Goal: Task Accomplishment & Management: Complete application form

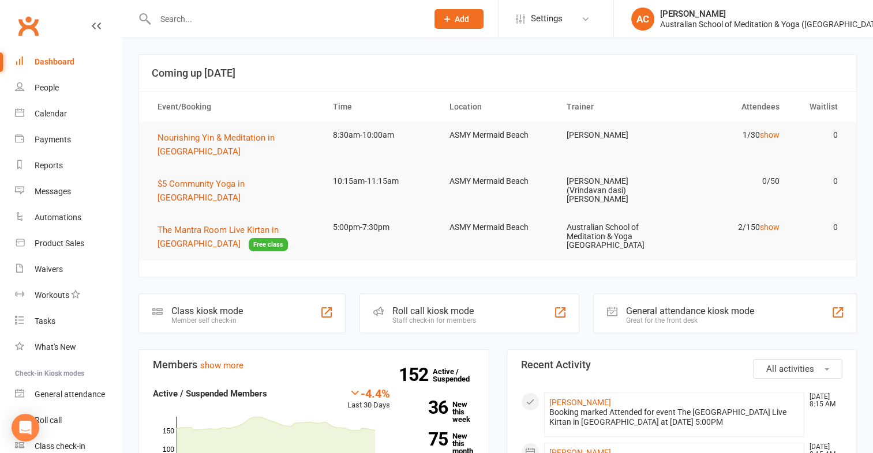
click at [196, 15] on input "text" at bounding box center [286, 19] width 268 height 16
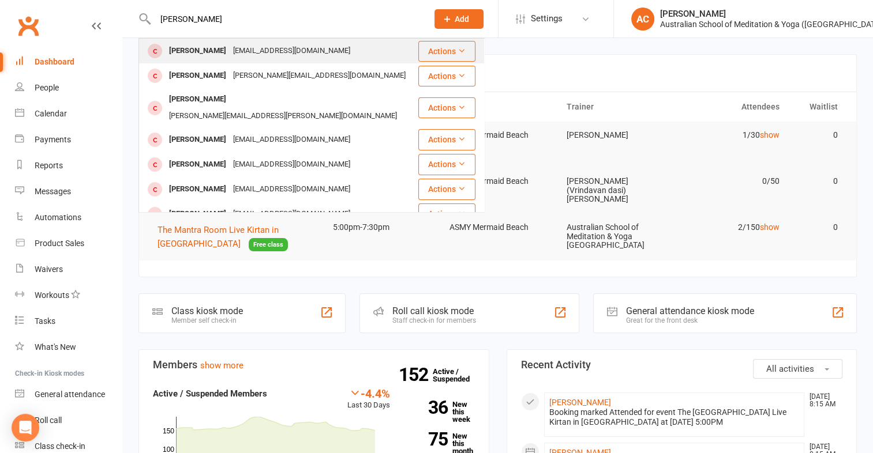
type input "[PERSON_NAME]"
click at [433, 62] on td "Actions" at bounding box center [451, 51] width 66 height 25
click at [434, 54] on button "Actions" at bounding box center [446, 51] width 57 height 21
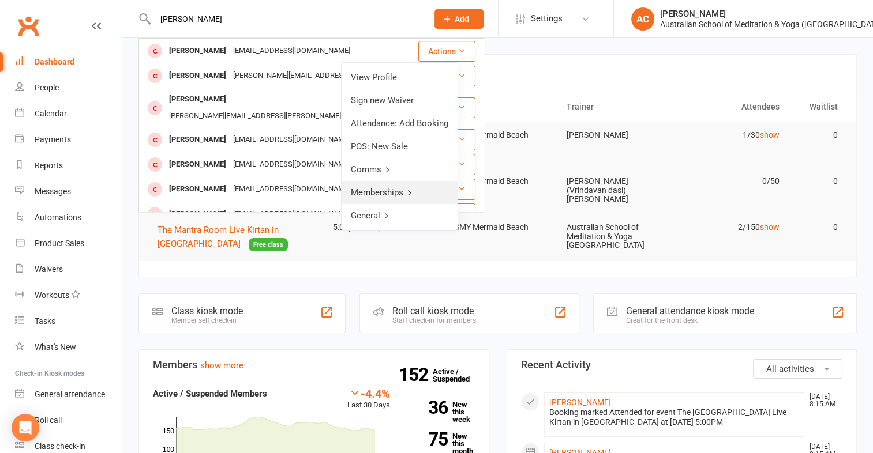
click at [400, 190] on link "Memberships" at bounding box center [400, 192] width 116 height 23
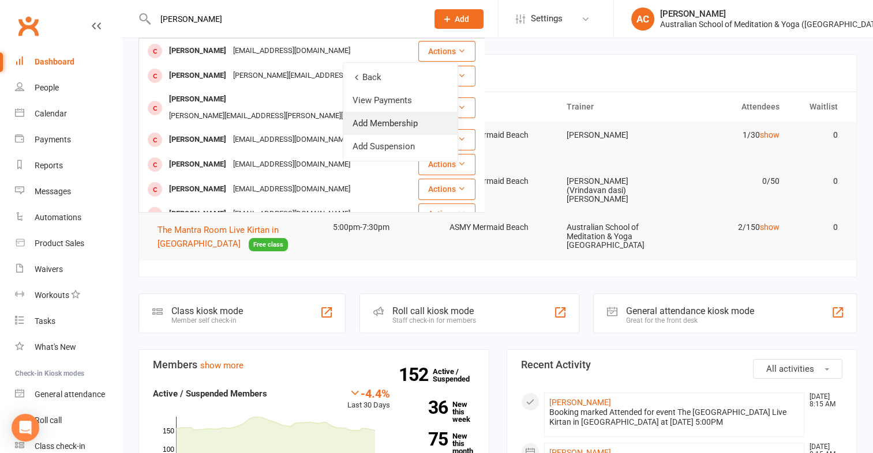
click at [426, 123] on link "Add Membership" at bounding box center [400, 123] width 114 height 23
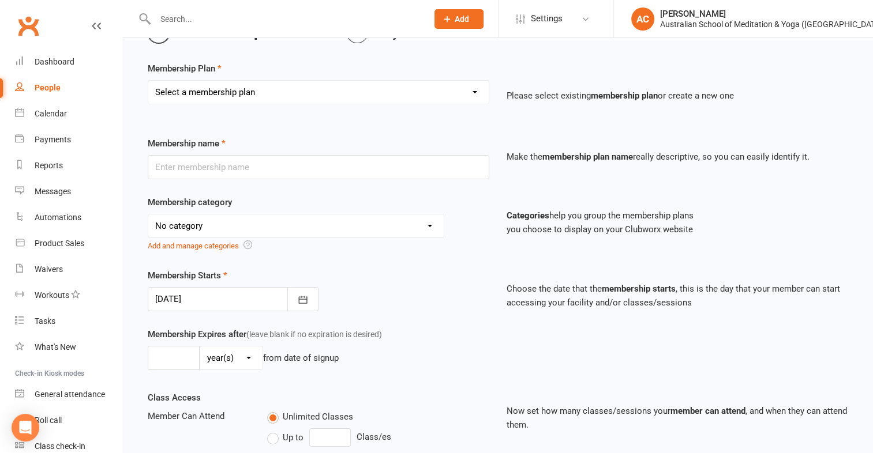
scroll to position [62, 0]
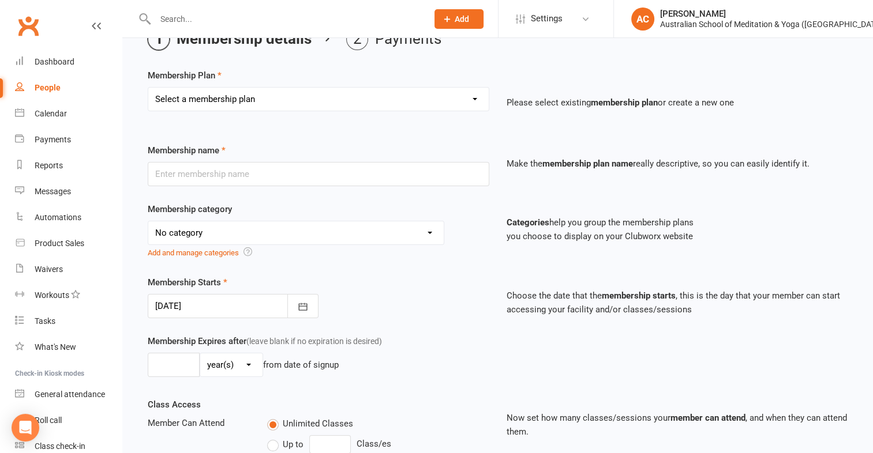
click at [452, 96] on select "Select a membership plan Create new Membership Plan First Time Intro Offer (1 m…" at bounding box center [318, 99] width 340 height 23
select select "4"
click at [148, 88] on select "Select a membership plan Create new Membership Plan First Time Intro Offer (1 m…" at bounding box center [318, 99] width 340 height 23
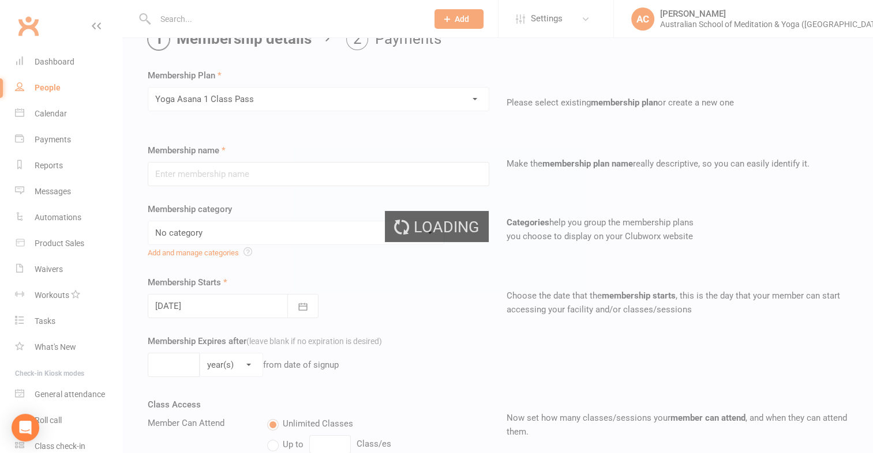
type input "Yoga Asana 1 Class Pass"
select select "4"
type input "3"
select select "2"
type input "1"
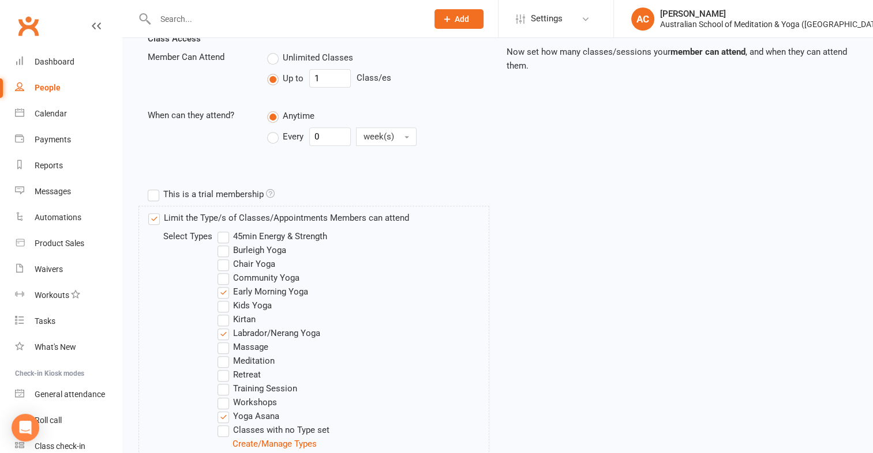
scroll to position [588, 0]
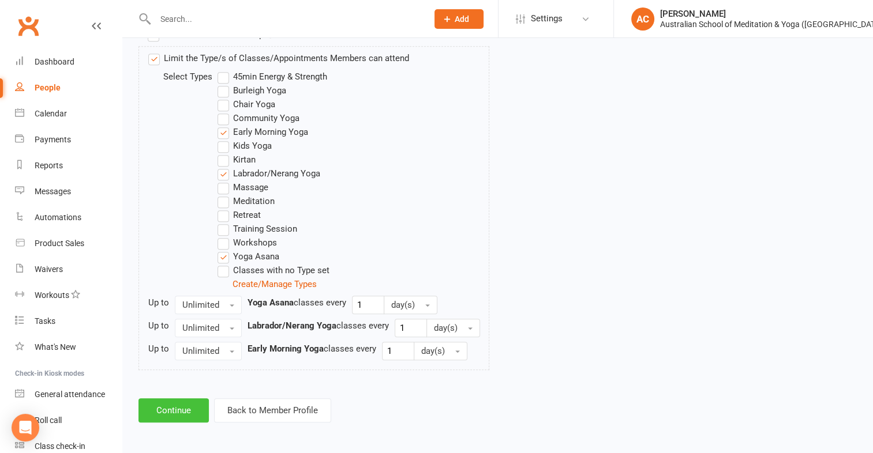
click at [174, 410] on button "Continue" at bounding box center [173, 411] width 70 height 24
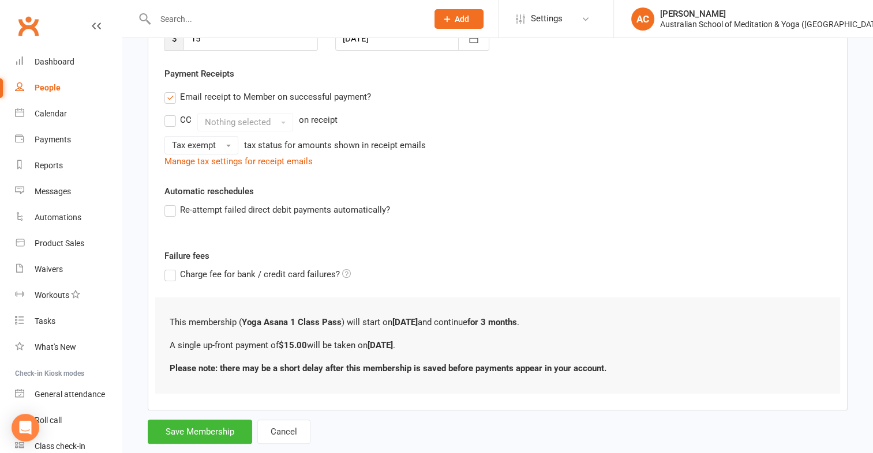
scroll to position [219, 0]
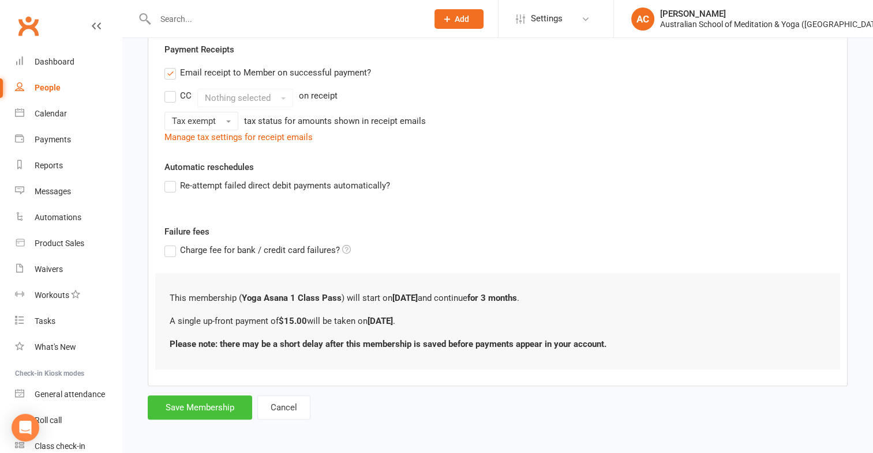
click at [196, 407] on button "Save Membership" at bounding box center [200, 408] width 104 height 24
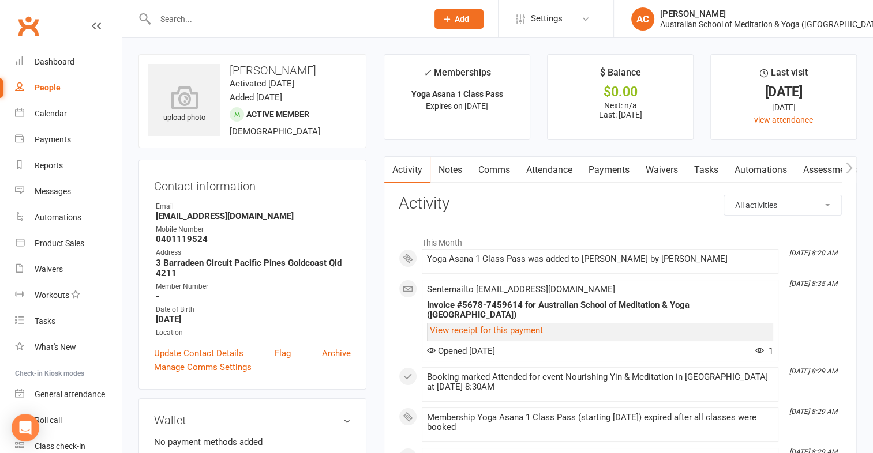
click at [610, 170] on link "Payments" at bounding box center [608, 170] width 57 height 27
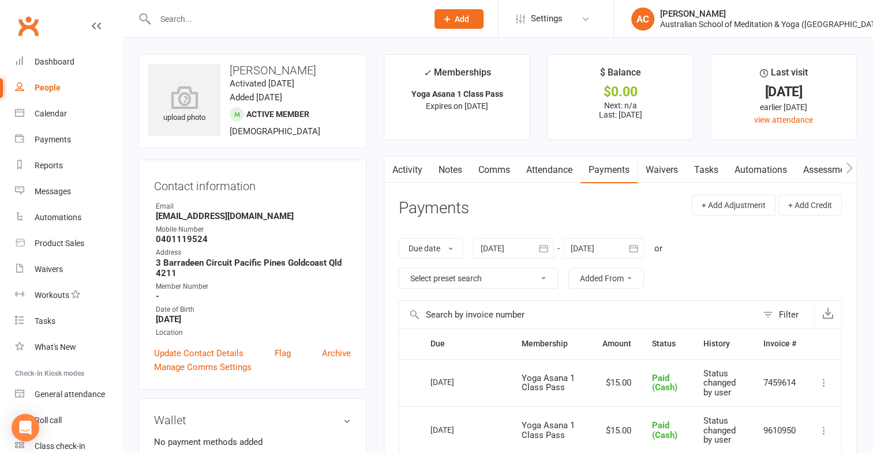
click at [220, 25] on input "text" at bounding box center [286, 19] width 268 height 16
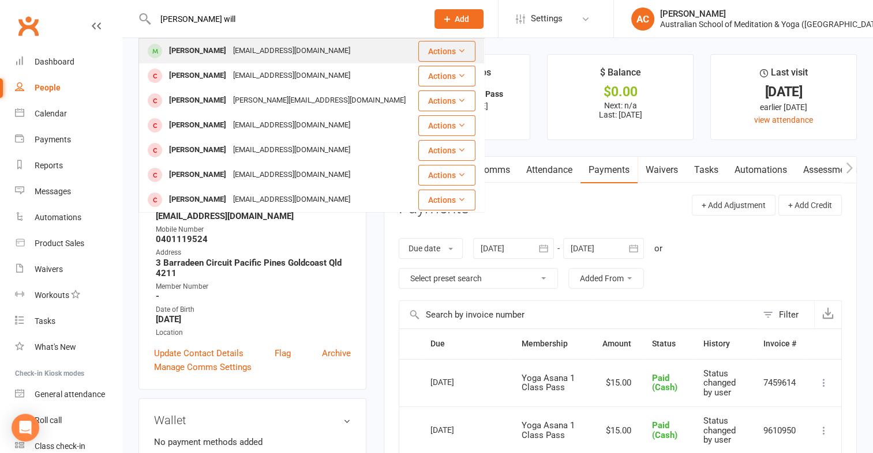
type input "[PERSON_NAME] will"
click at [425, 52] on button "Actions" at bounding box center [446, 51] width 57 height 21
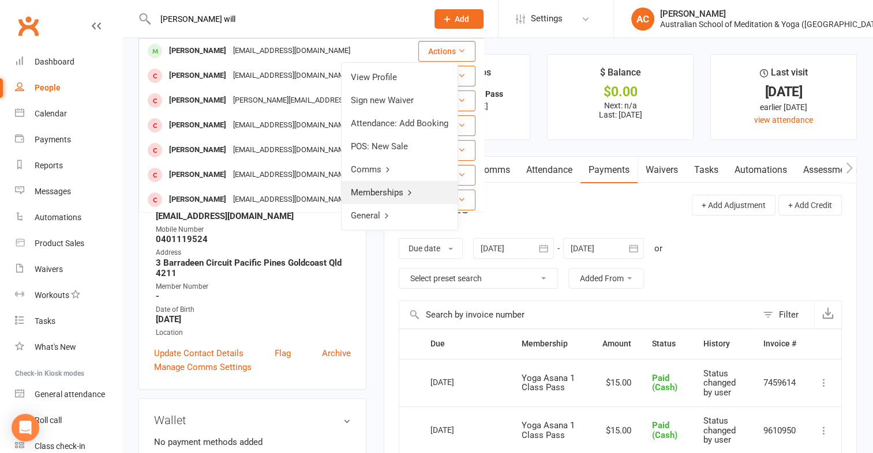
click at [411, 190] on icon at bounding box center [410, 193] width 8 height 8
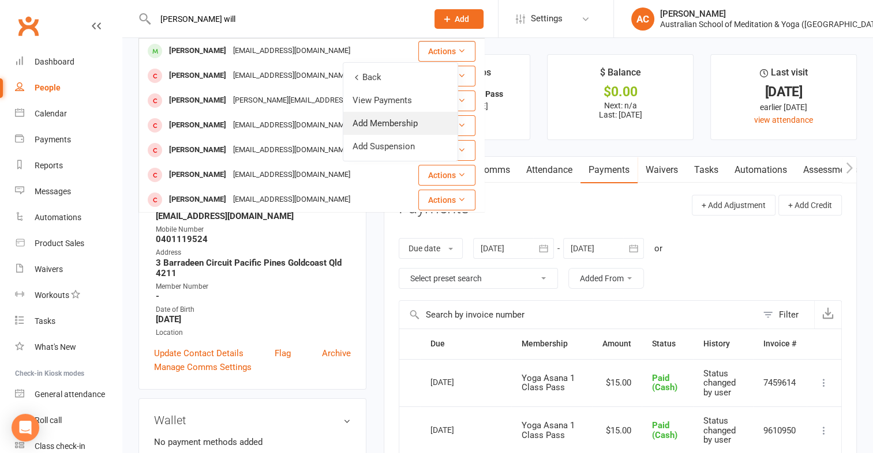
click at [414, 122] on link "Add Membership" at bounding box center [400, 123] width 114 height 23
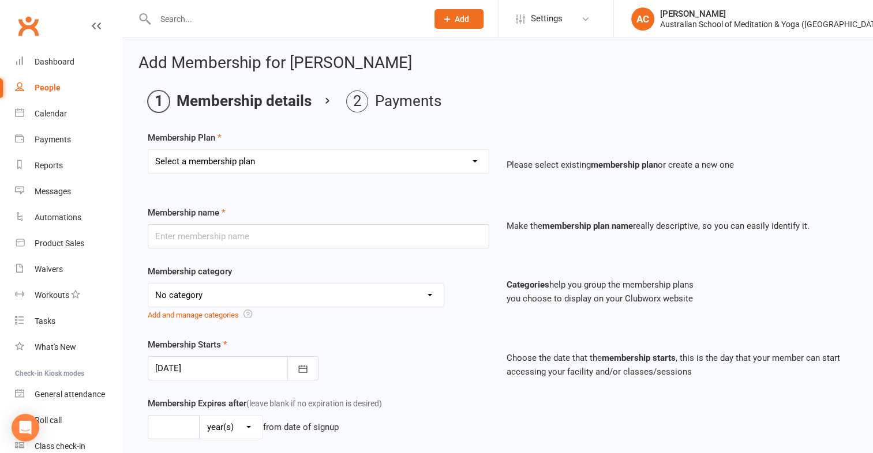
click at [338, 158] on select "Select a membership plan Create new Membership Plan First Time Intro Offer (1 m…" at bounding box center [318, 161] width 340 height 23
select select "4"
click at [148, 150] on select "Select a membership plan Create new Membership Plan First Time Intro Offer (1 m…" at bounding box center [318, 161] width 340 height 23
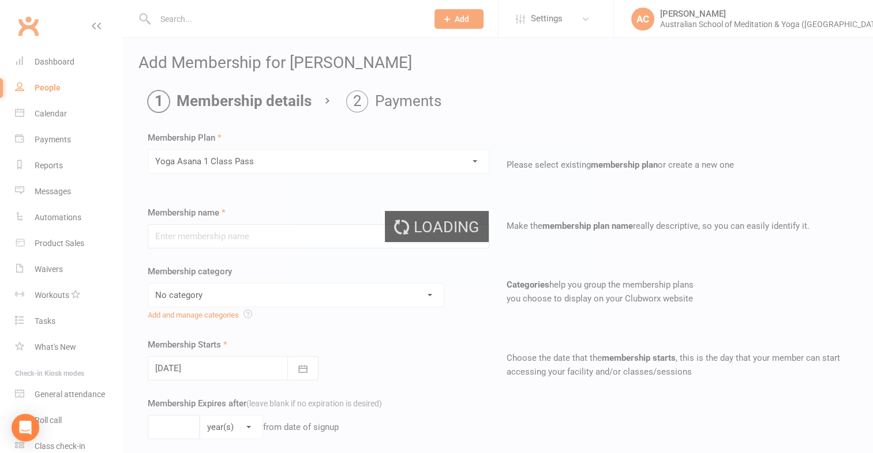
type input "Yoga Asana 1 Class Pass"
select select "4"
type input "3"
select select "2"
type input "1"
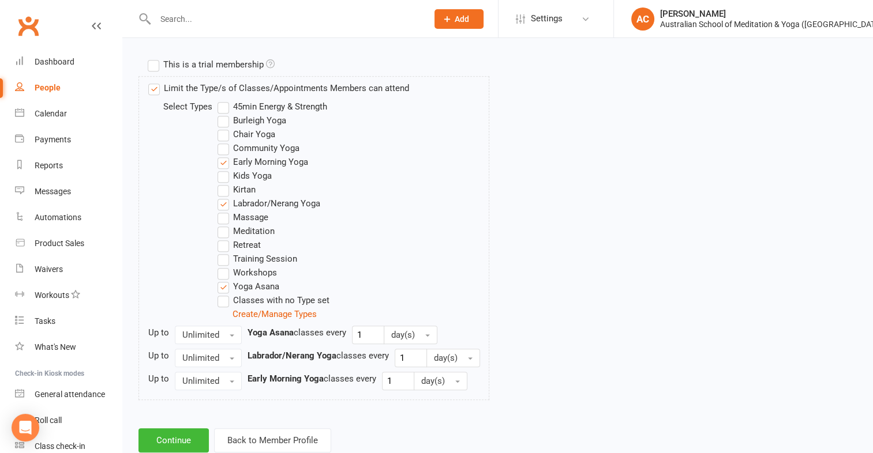
scroll to position [588, 0]
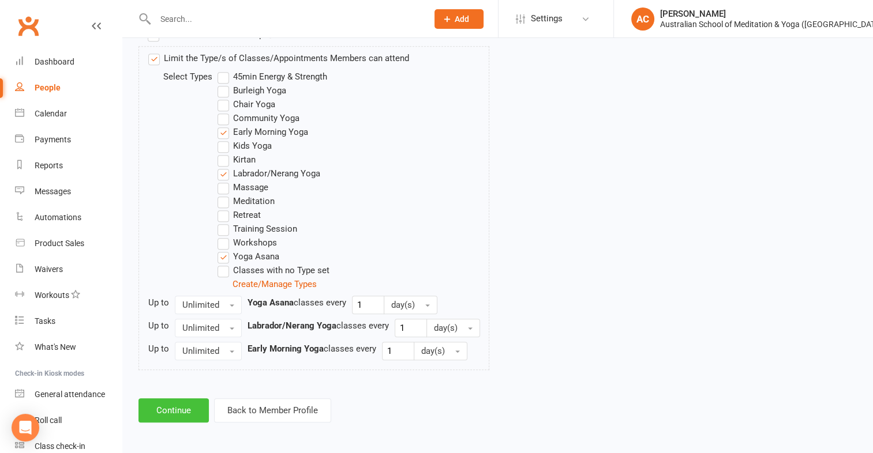
click at [173, 414] on button "Continue" at bounding box center [173, 411] width 70 height 24
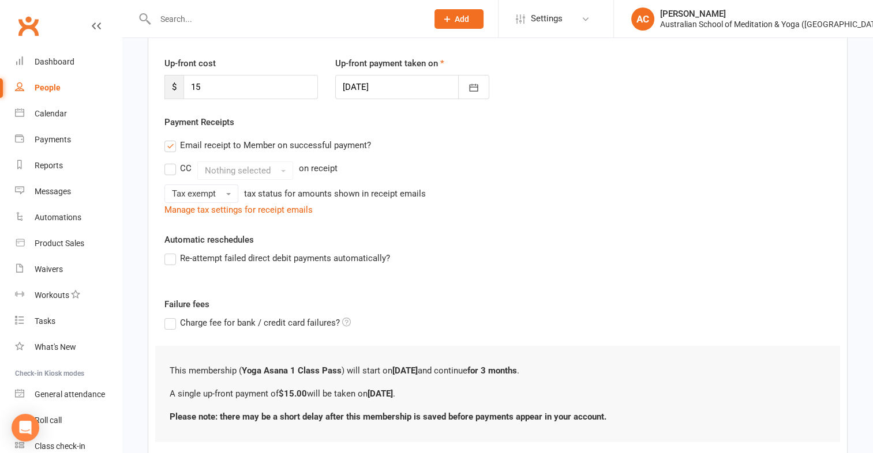
scroll to position [219, 0]
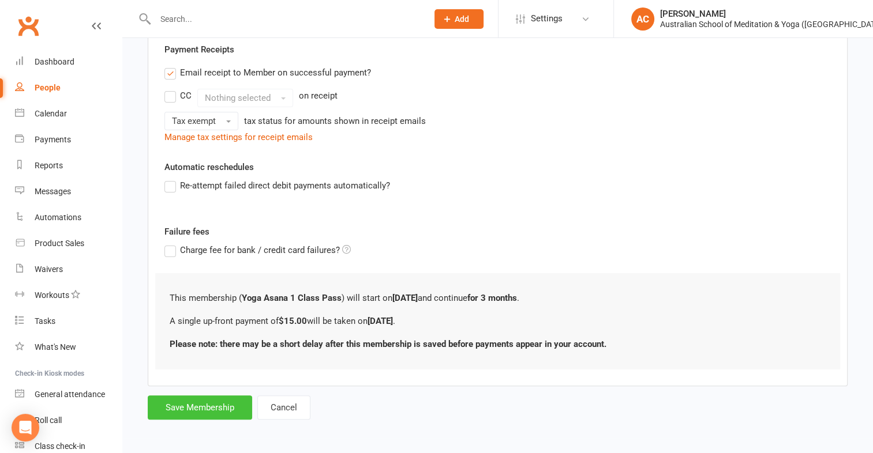
click at [180, 412] on button "Save Membership" at bounding box center [200, 408] width 104 height 24
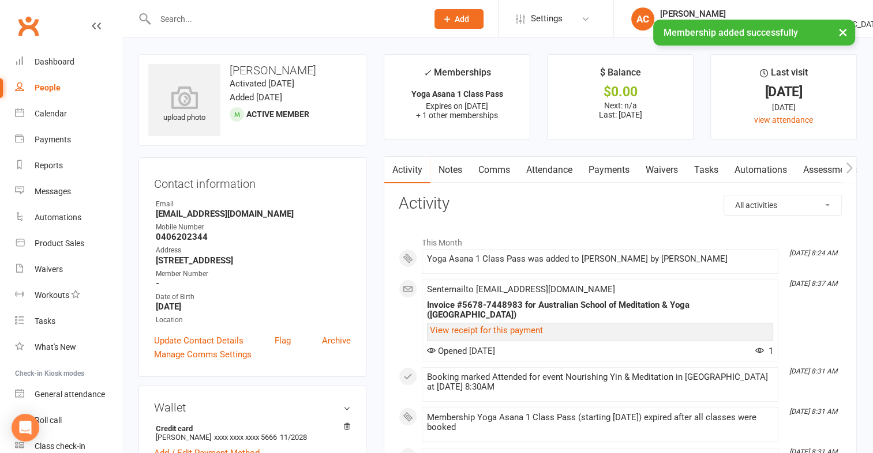
click at [842, 29] on button "×" at bounding box center [842, 32] width 21 height 25
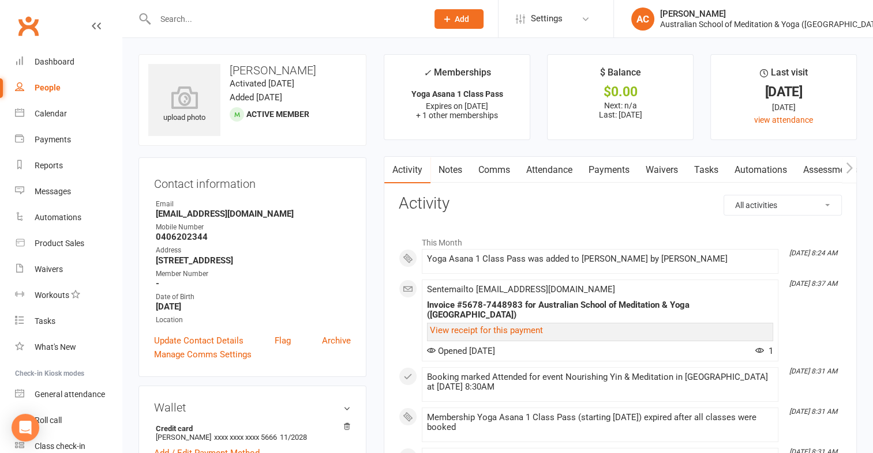
click at [626, 172] on link "Payments" at bounding box center [608, 170] width 57 height 27
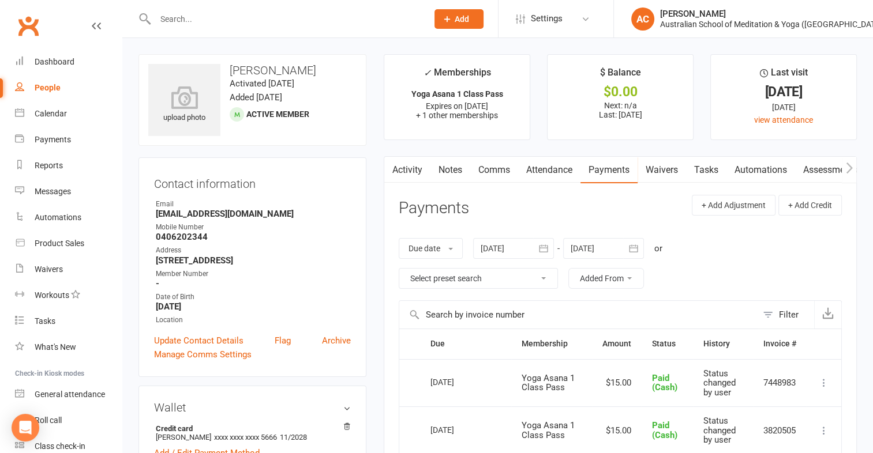
click at [238, 16] on input "text" at bounding box center [286, 19] width 268 height 16
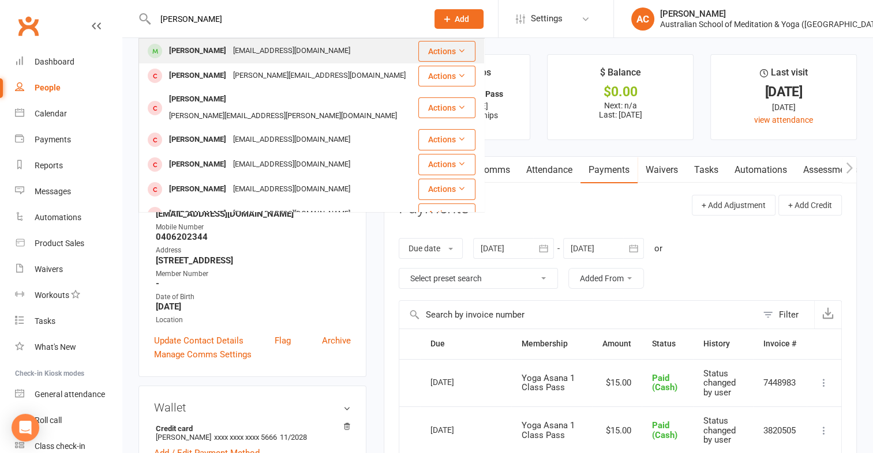
type input "[PERSON_NAME]"
click at [317, 53] on div "[PERSON_NAME] [EMAIL_ADDRESS][DOMAIN_NAME]" at bounding box center [278, 51] width 277 height 24
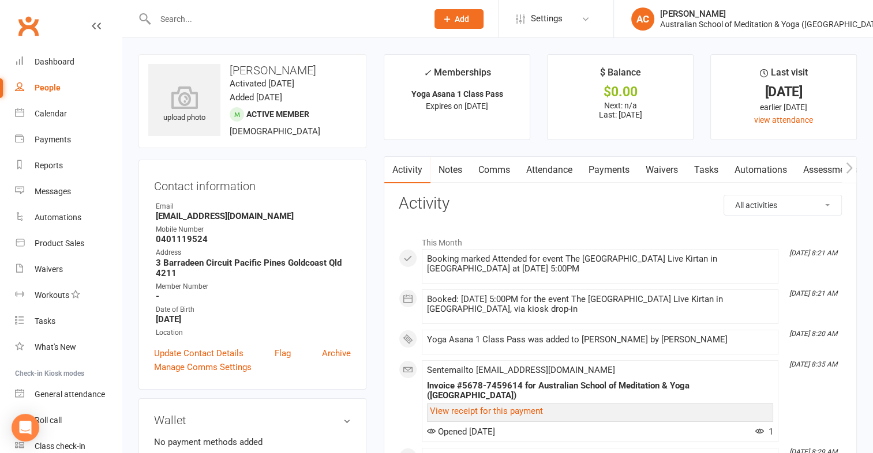
click at [613, 172] on link "Payments" at bounding box center [608, 170] width 57 height 27
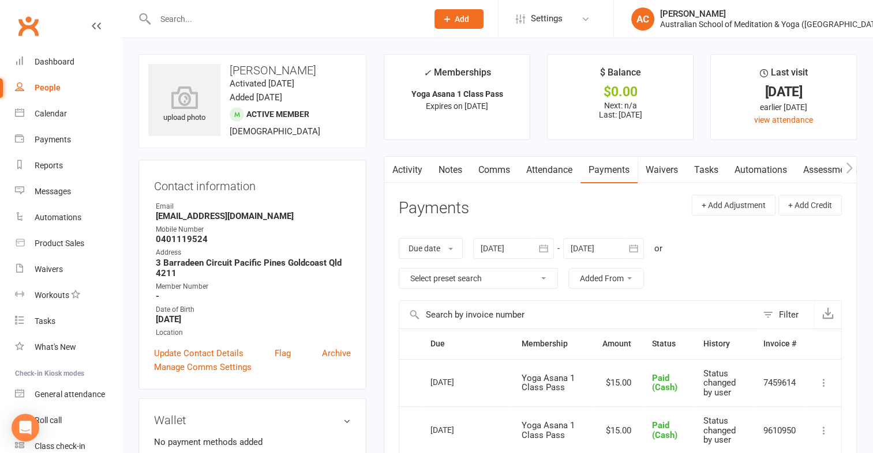
click at [272, 22] on input "text" at bounding box center [286, 19] width 268 height 16
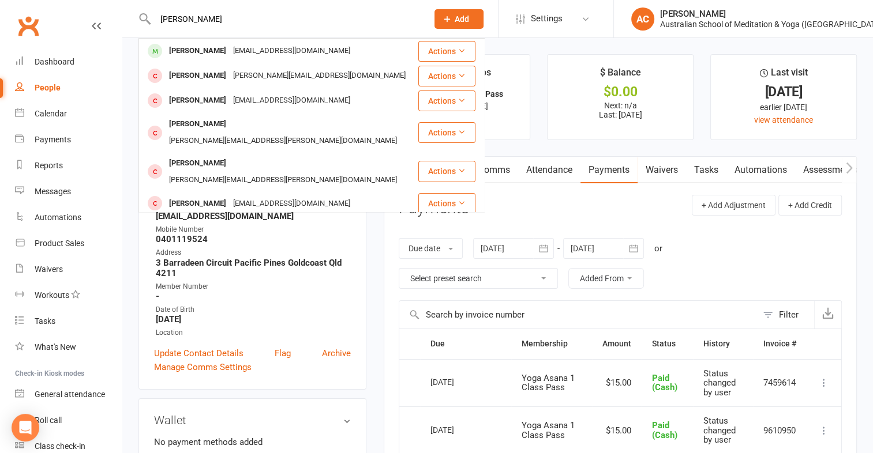
type input "[PERSON_NAME]"
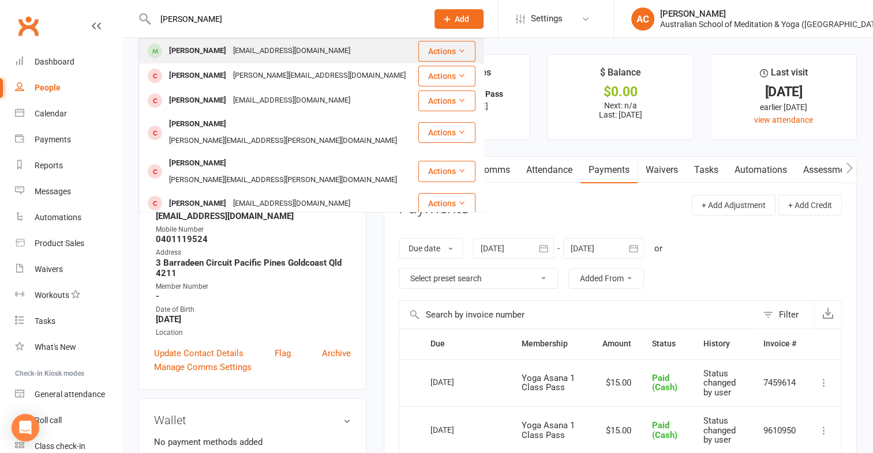
click at [347, 44] on div "[PERSON_NAME] [EMAIL_ADDRESS][DOMAIN_NAME]" at bounding box center [278, 51] width 277 height 24
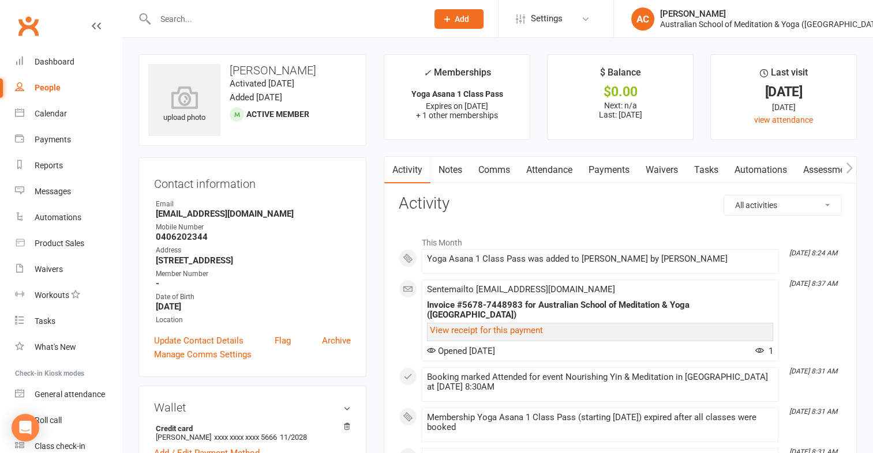
click at [623, 172] on link "Payments" at bounding box center [608, 170] width 57 height 27
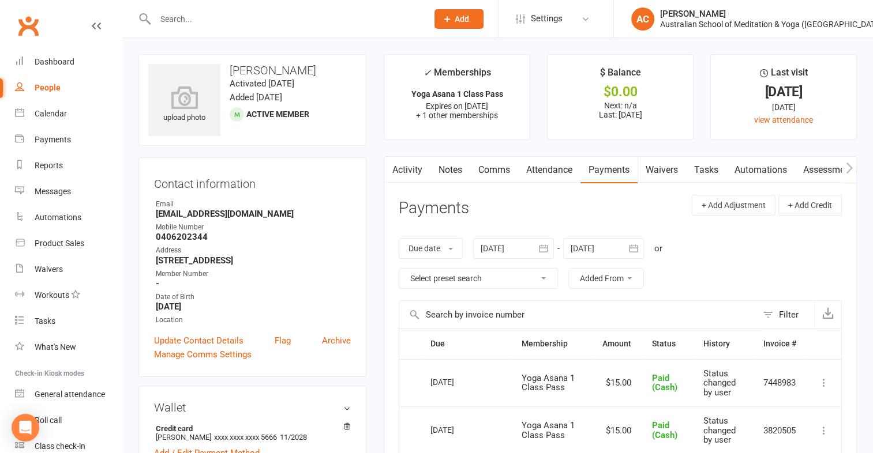
click at [240, 22] on input "text" at bounding box center [286, 19] width 268 height 16
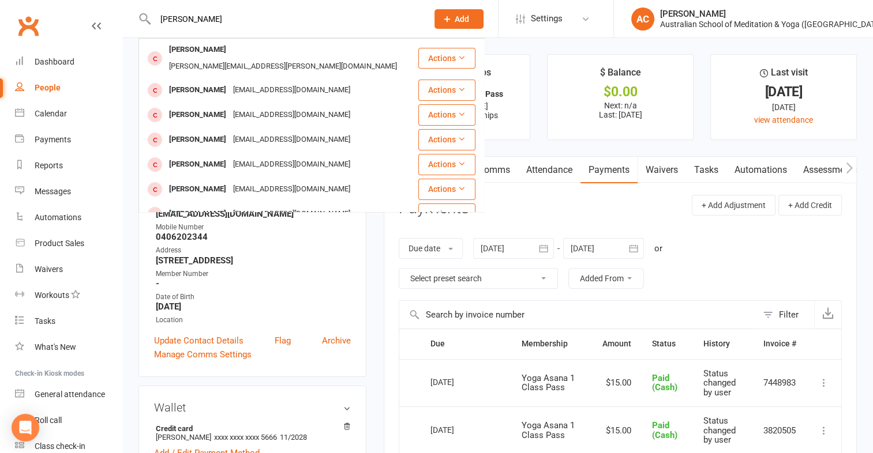
type input "[PERSON_NAME]"
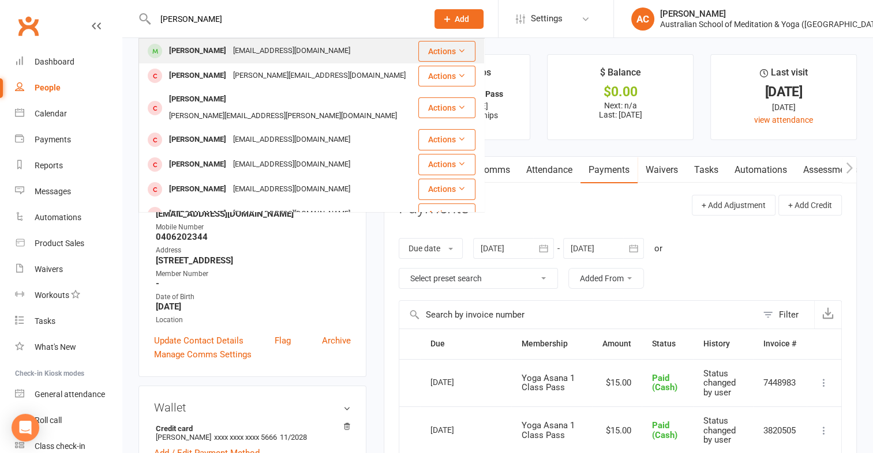
click at [335, 45] on div "[PERSON_NAME] [EMAIL_ADDRESS][DOMAIN_NAME]" at bounding box center [278, 51] width 277 height 24
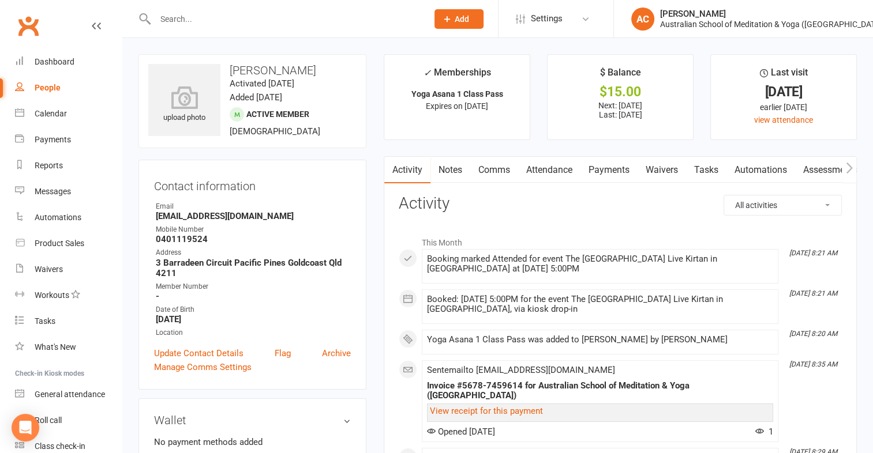
click at [626, 168] on link "Payments" at bounding box center [608, 170] width 57 height 27
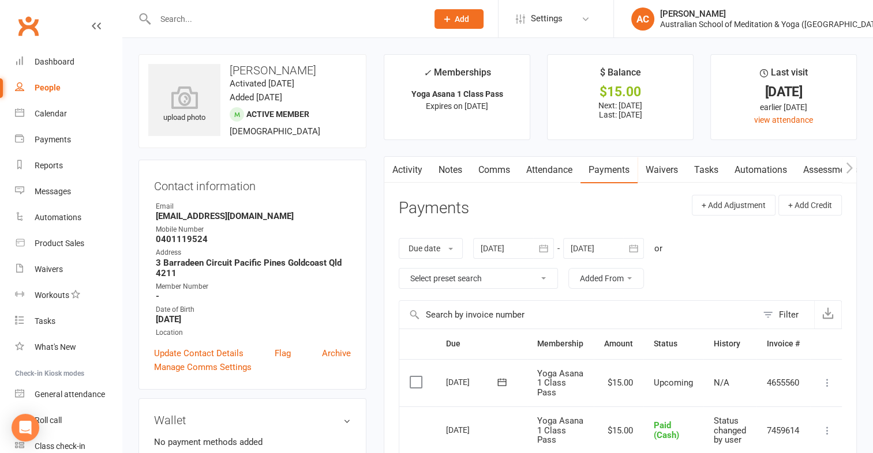
click at [827, 381] on icon at bounding box center [827, 383] width 12 height 12
click at [787, 405] on link "Mark as Paid (Cash)" at bounding box center [776, 405] width 114 height 23
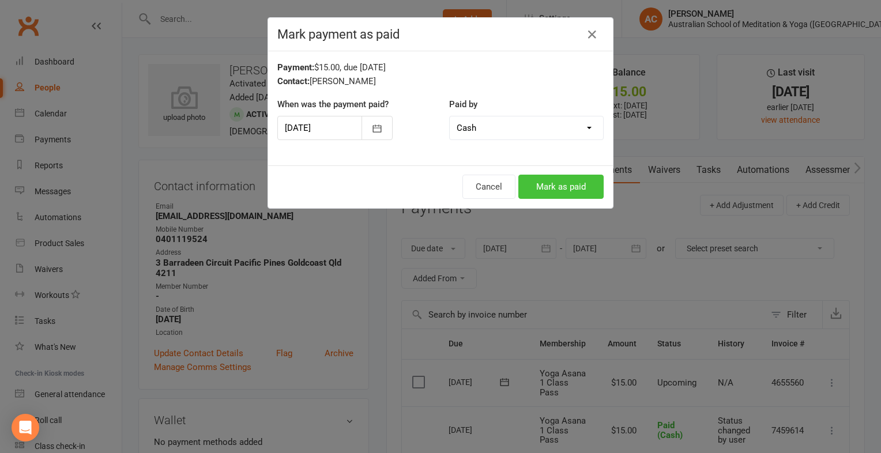
click at [561, 190] on button "Mark as paid" at bounding box center [561, 187] width 85 height 24
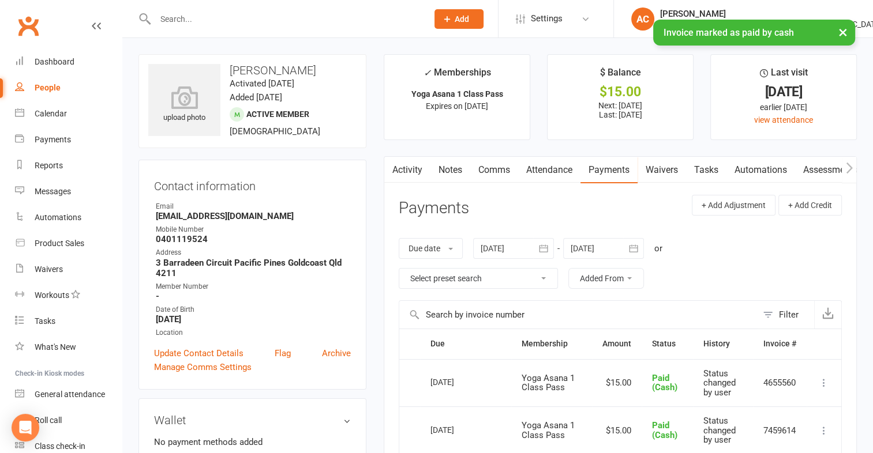
click at [217, 20] on div "× Invoice marked as paid by cash" at bounding box center [429, 20] width 858 height 0
click at [214, 20] on div "× Invoice marked as paid by cash" at bounding box center [429, 20] width 858 height 0
click at [189, 19] on input "text" at bounding box center [286, 19] width 268 height 16
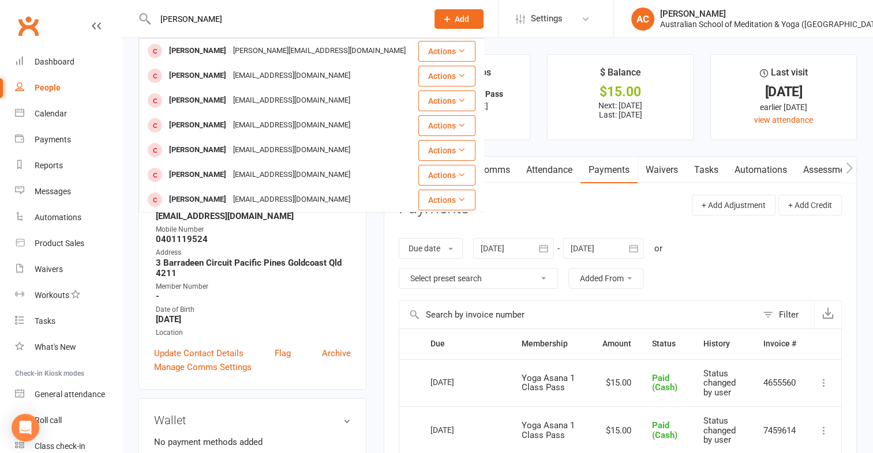
type input "[PERSON_NAME]"
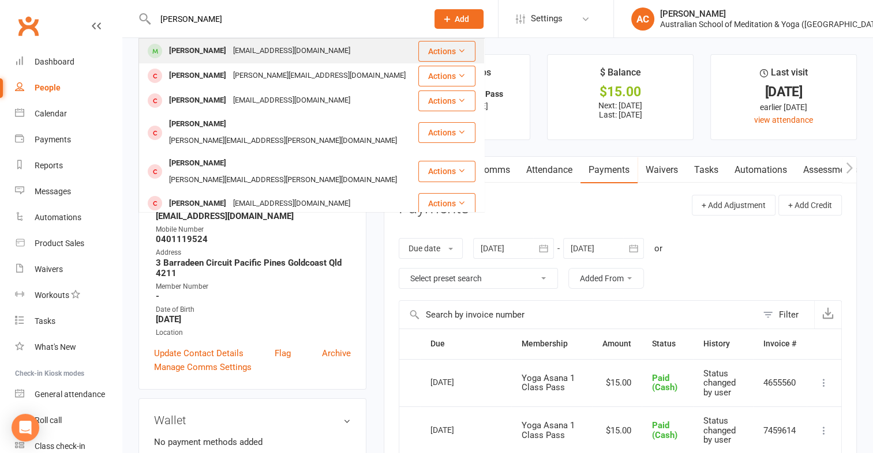
click at [239, 47] on div "[EMAIL_ADDRESS][DOMAIN_NAME]" at bounding box center [292, 51] width 124 height 17
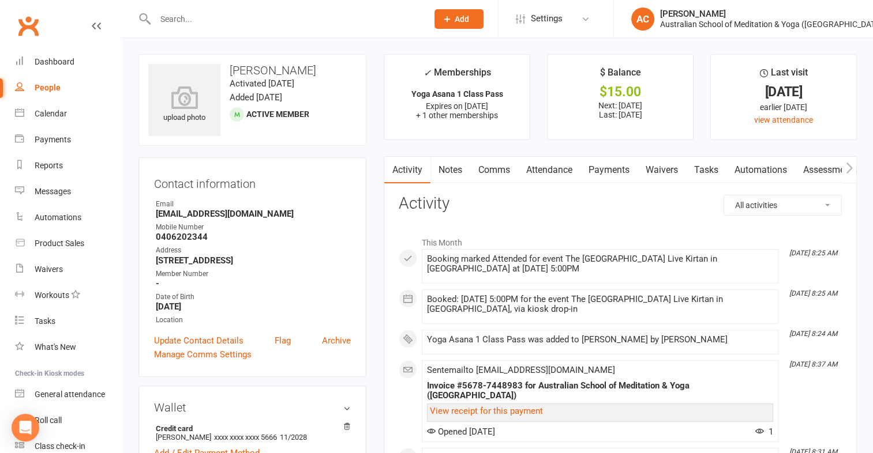
click at [603, 171] on link "Payments" at bounding box center [608, 170] width 57 height 27
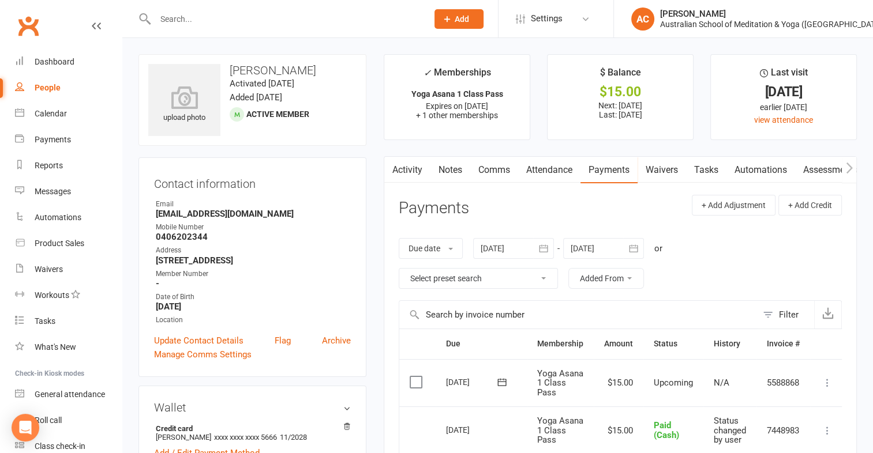
click at [826, 381] on icon at bounding box center [827, 383] width 12 height 12
click at [821, 377] on button at bounding box center [827, 383] width 14 height 14
click at [826, 385] on icon at bounding box center [827, 383] width 12 height 12
click at [788, 408] on link "Mark as Paid (Cash)" at bounding box center [776, 405] width 114 height 23
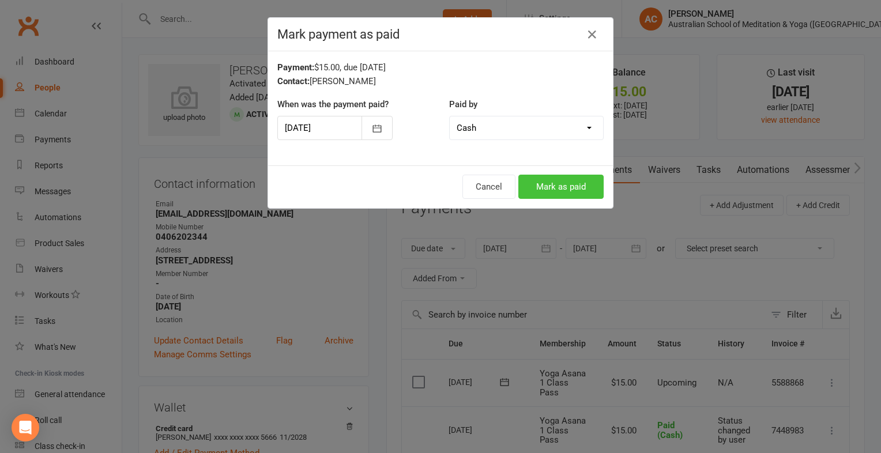
click at [564, 183] on button "Mark as paid" at bounding box center [561, 187] width 85 height 24
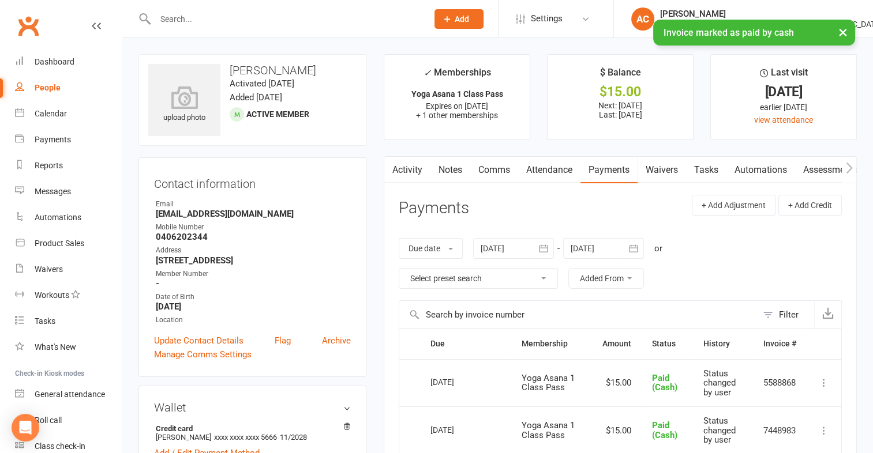
click at [213, 15] on input "text" at bounding box center [286, 19] width 268 height 16
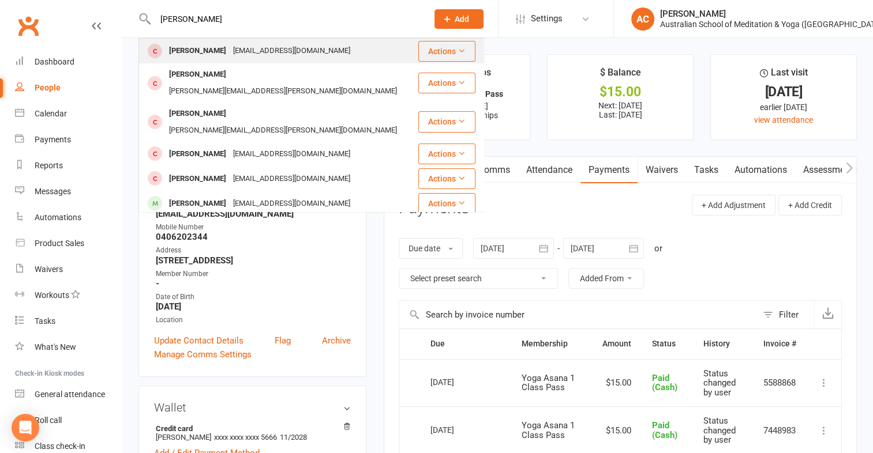
type input "[PERSON_NAME]"
click at [418, 52] on button "Actions" at bounding box center [446, 51] width 57 height 21
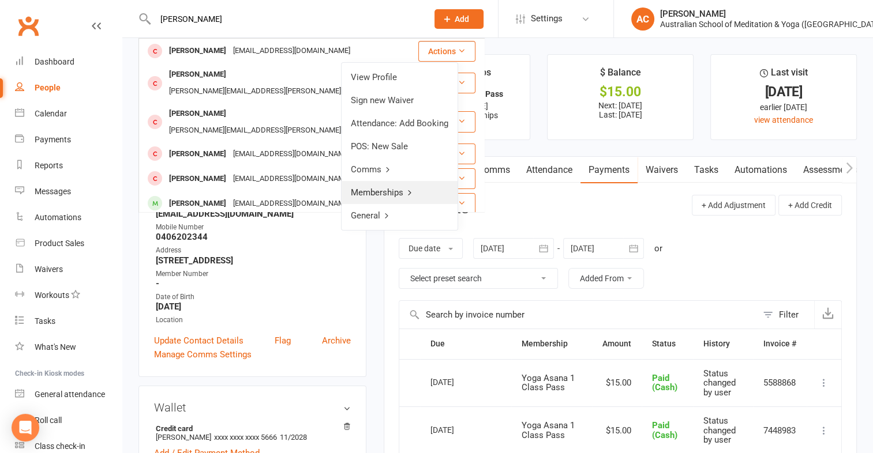
click at [390, 182] on link "Memberships" at bounding box center [400, 192] width 116 height 23
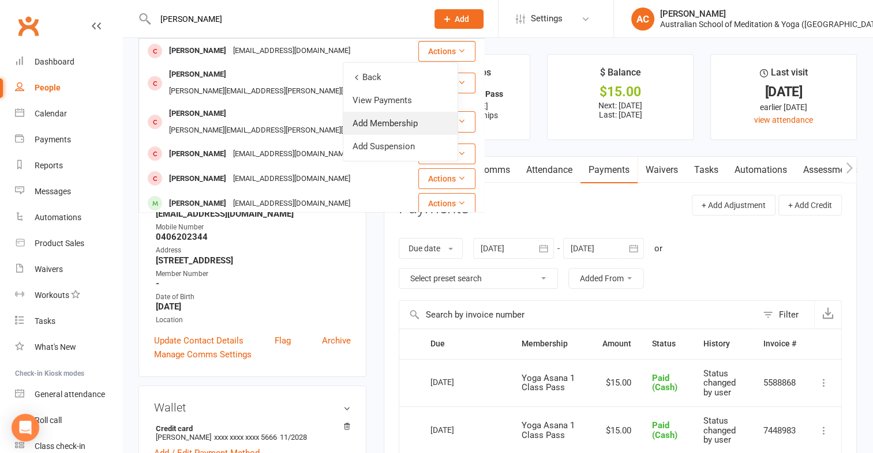
click at [406, 118] on link "Add Membership" at bounding box center [400, 123] width 114 height 23
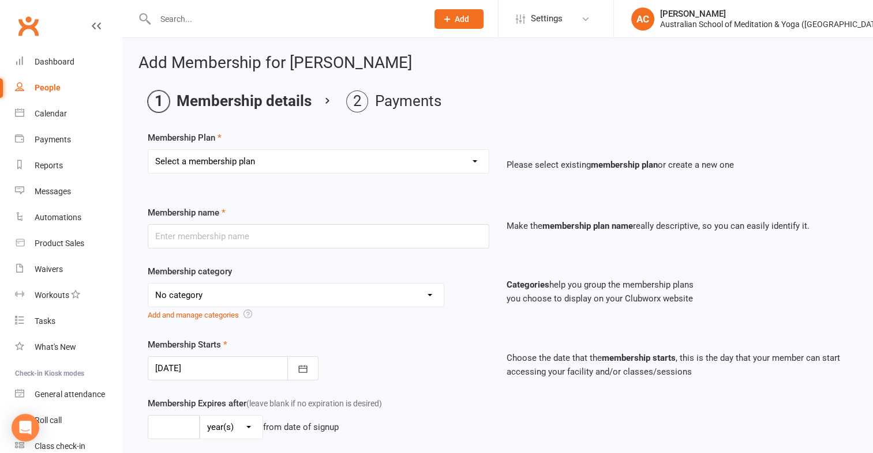
click at [394, 159] on select "Select a membership plan Create new Membership Plan First Time Intro Offer (1 m…" at bounding box center [318, 161] width 340 height 23
select select "5"
click at [148, 150] on select "Select a membership plan Create new Membership Plan First Time Intro Offer (1 m…" at bounding box center [318, 161] width 340 height 23
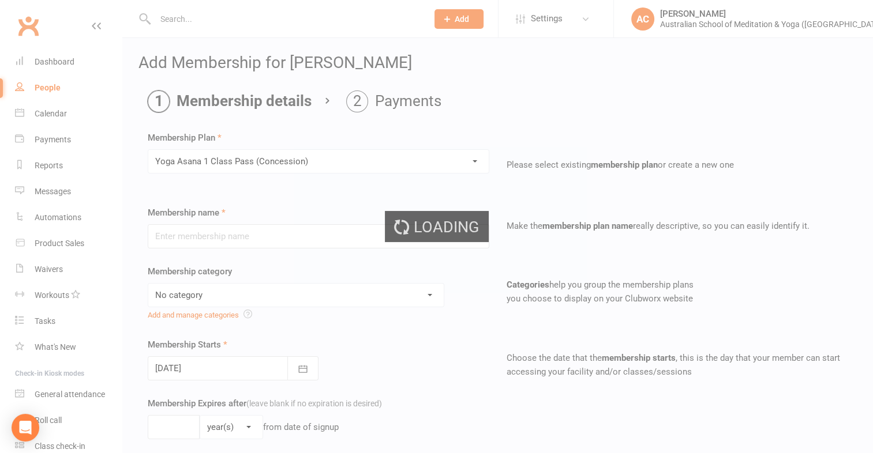
type input "Yoga Asana 1 Class Pass (Concession)"
select select "4"
type input "3"
select select "2"
type input "1"
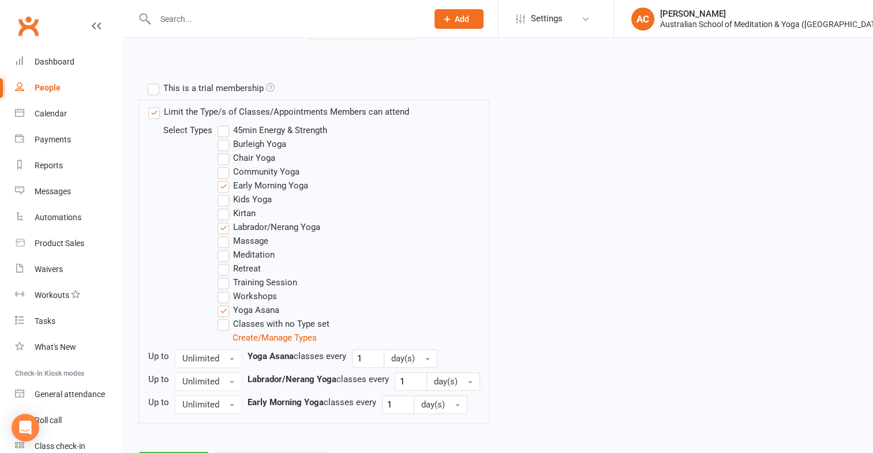
scroll to position [588, 0]
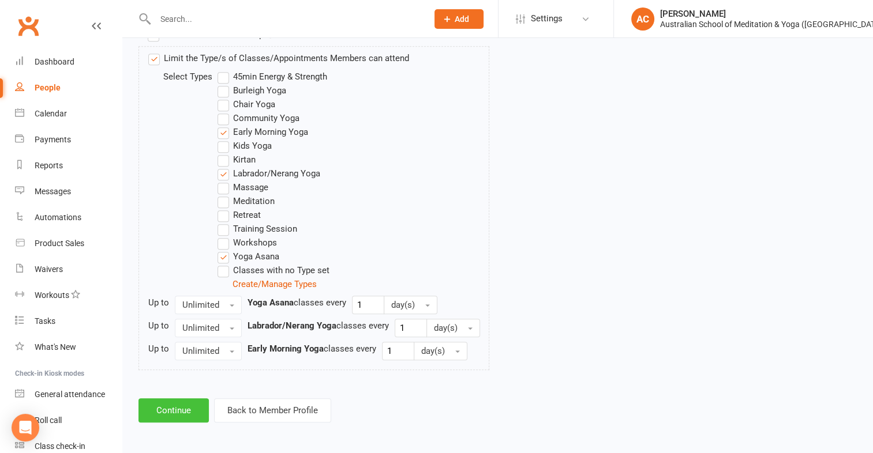
click at [157, 418] on button "Continue" at bounding box center [173, 411] width 70 height 24
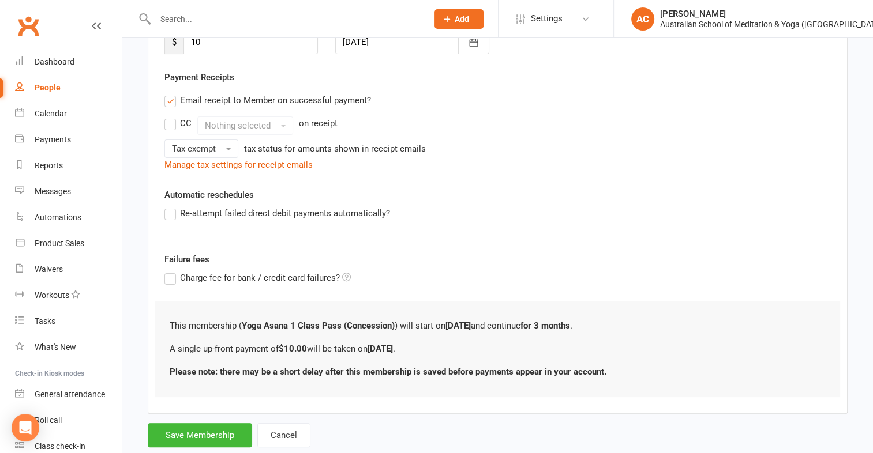
scroll to position [219, 0]
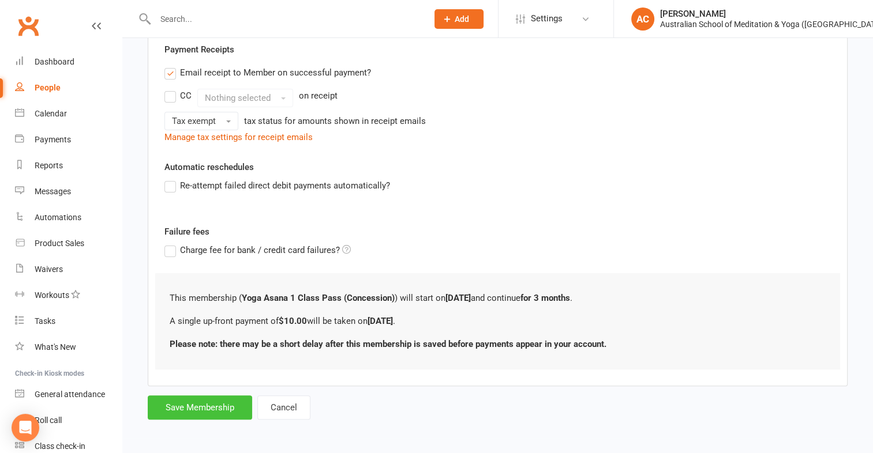
click at [223, 400] on button "Save Membership" at bounding box center [200, 408] width 104 height 24
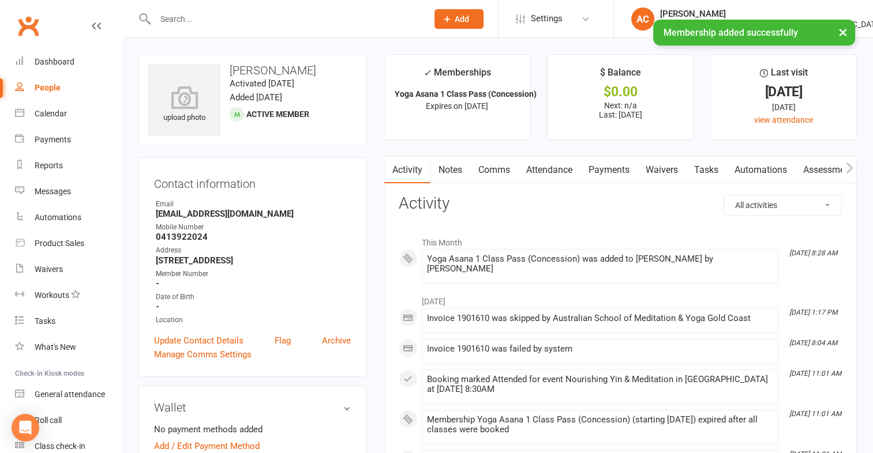
click at [614, 167] on link "Payments" at bounding box center [608, 170] width 57 height 27
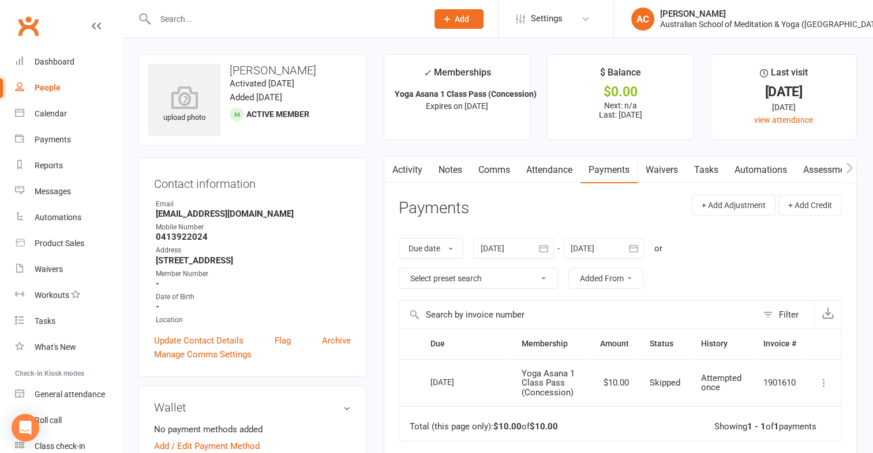
click at [182, 18] on input "text" at bounding box center [286, 19] width 268 height 16
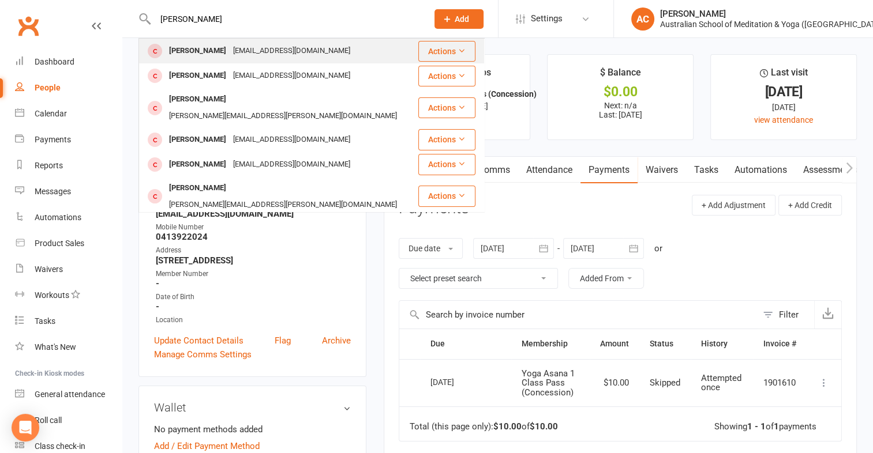
type input "[PERSON_NAME]"
click at [441, 49] on button "Actions" at bounding box center [446, 51] width 57 height 21
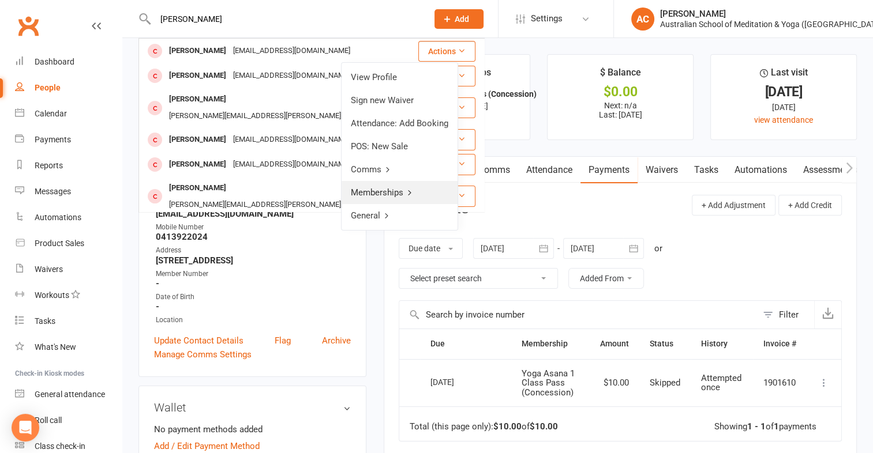
click at [414, 192] on link "Memberships" at bounding box center [400, 192] width 116 height 23
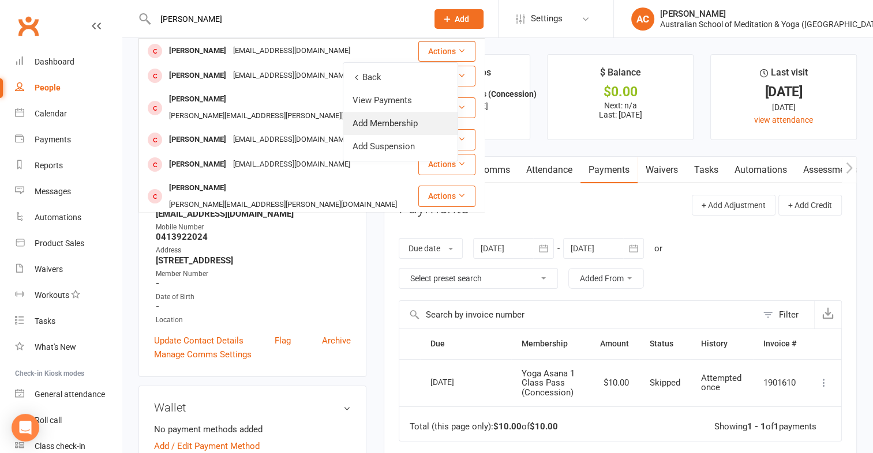
click at [423, 127] on link "Add Membership" at bounding box center [400, 123] width 114 height 23
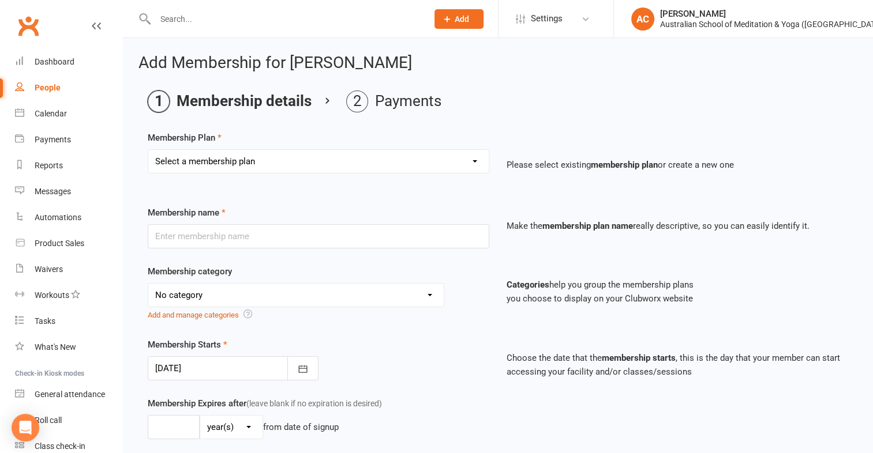
click at [384, 155] on select "Select a membership plan Create new Membership Plan First Time Intro Offer (1 m…" at bounding box center [318, 161] width 340 height 23
select select "4"
click at [148, 150] on select "Select a membership plan Create new Membership Plan First Time Intro Offer (1 m…" at bounding box center [318, 161] width 340 height 23
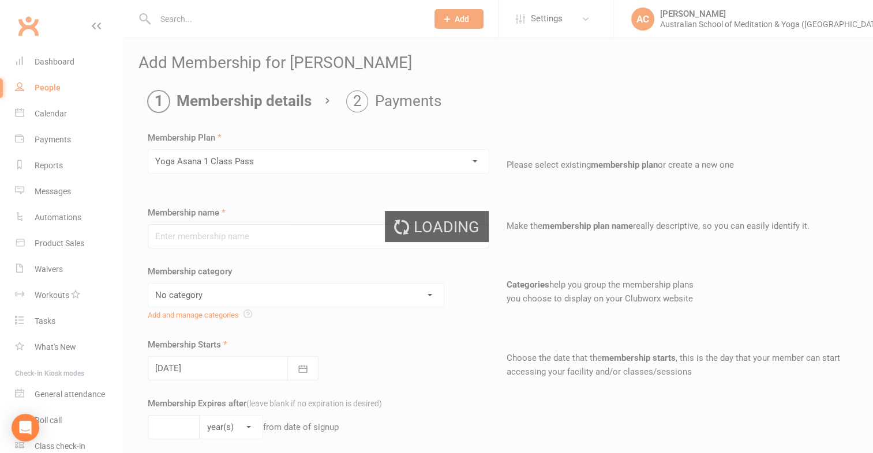
type input "Yoga Asana 1 Class Pass"
select select "4"
type input "3"
select select "2"
type input "1"
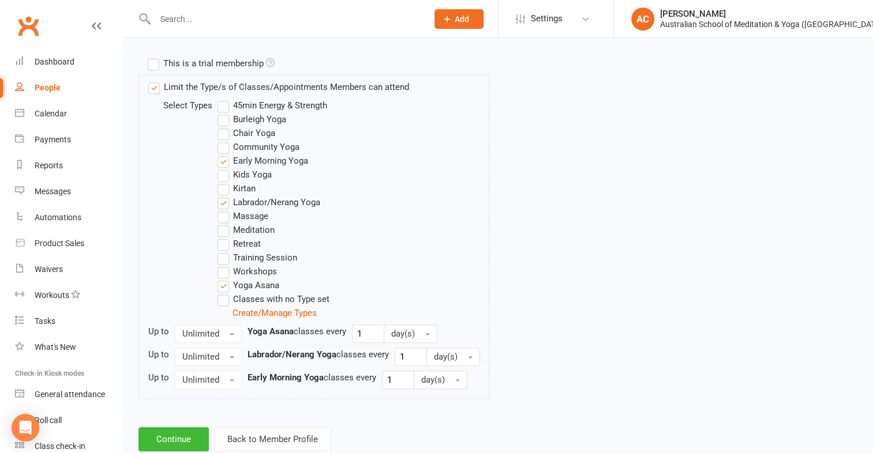
scroll to position [577, 0]
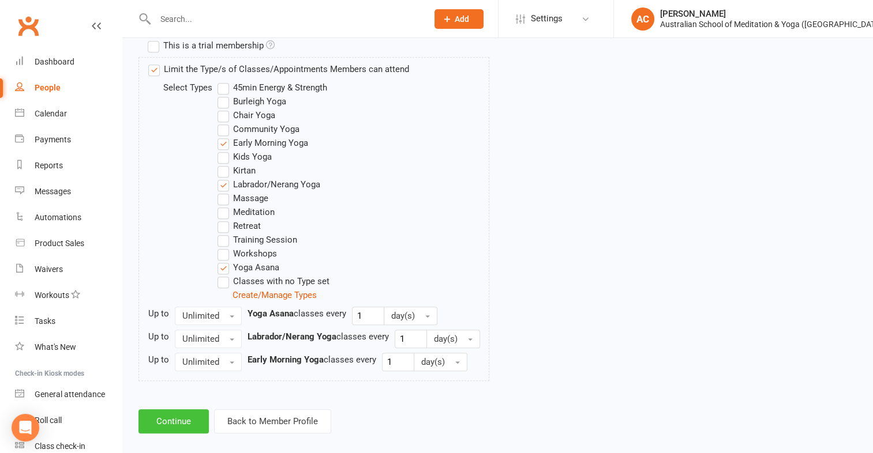
click at [179, 416] on button "Continue" at bounding box center [173, 422] width 70 height 24
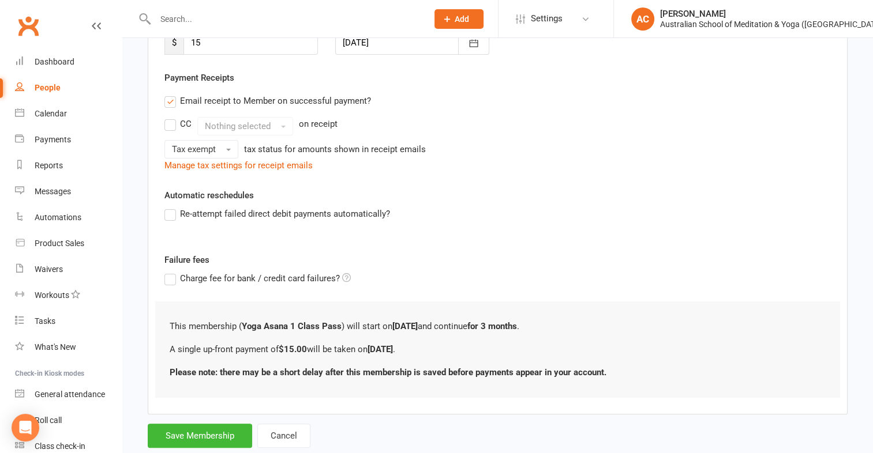
scroll to position [219, 0]
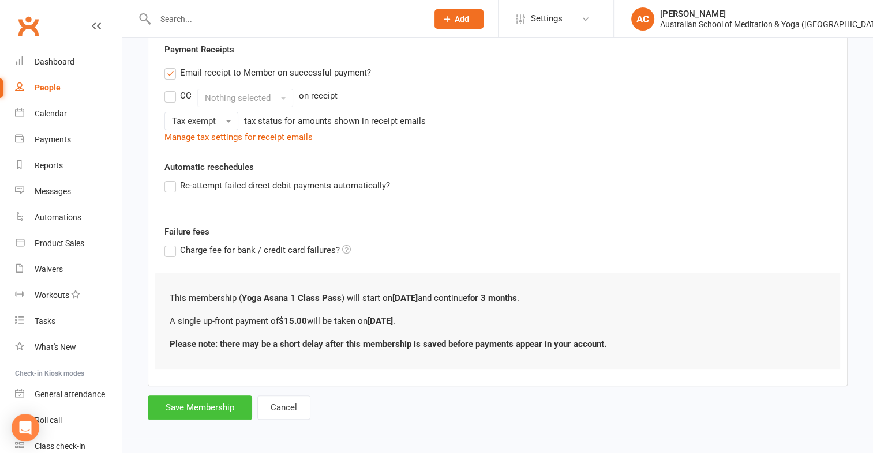
click at [182, 403] on button "Save Membership" at bounding box center [200, 408] width 104 height 24
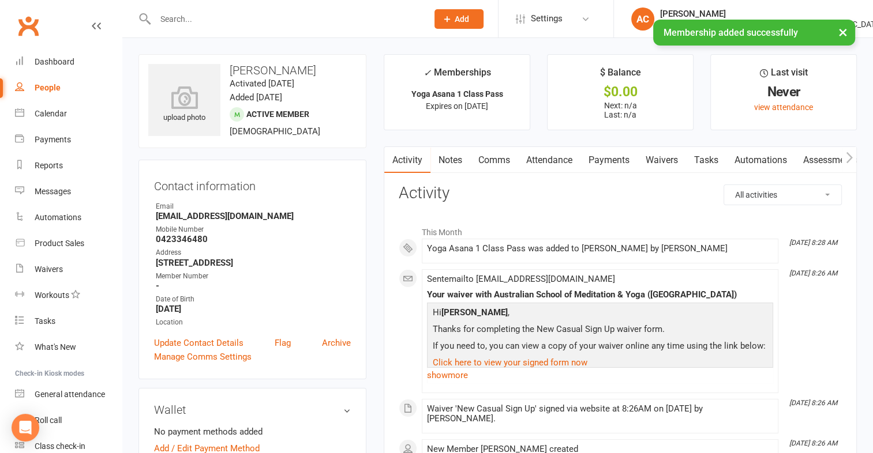
click at [190, 13] on input "text" at bounding box center [286, 19] width 268 height 16
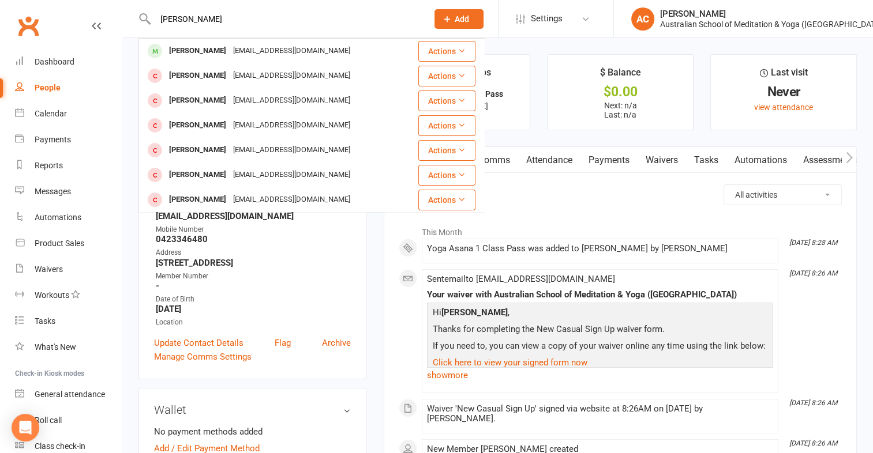
type input "[PERSON_NAME]"
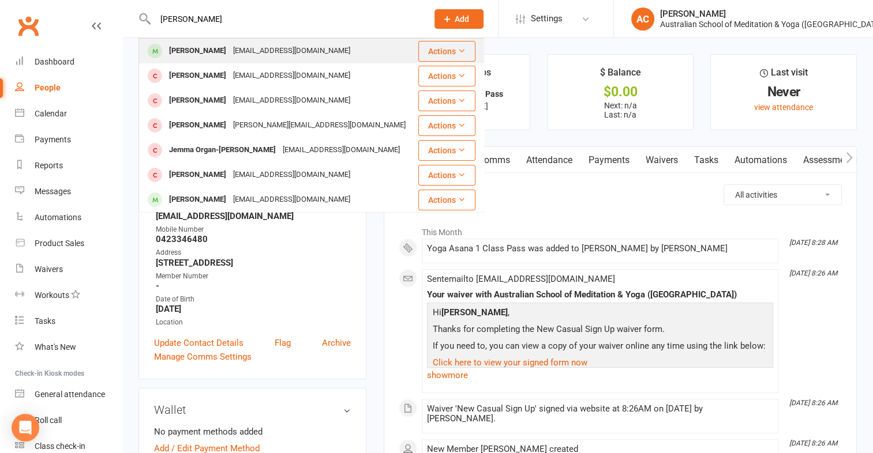
click at [348, 50] on div "[PERSON_NAME] [EMAIL_ADDRESS][DOMAIN_NAME]" at bounding box center [278, 51] width 277 height 24
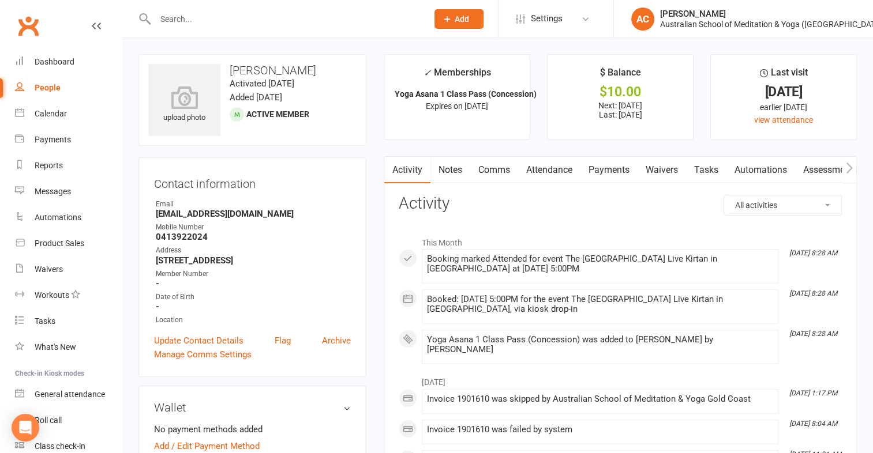
click at [615, 167] on link "Payments" at bounding box center [608, 170] width 57 height 27
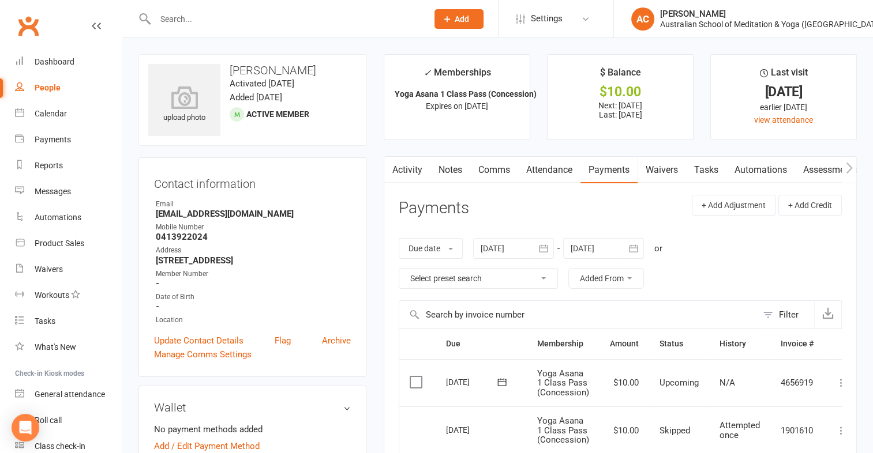
click at [837, 382] on icon at bounding box center [841, 383] width 12 height 12
click at [801, 414] on link "Mark as Paid (Cash)" at bounding box center [790, 405] width 114 height 23
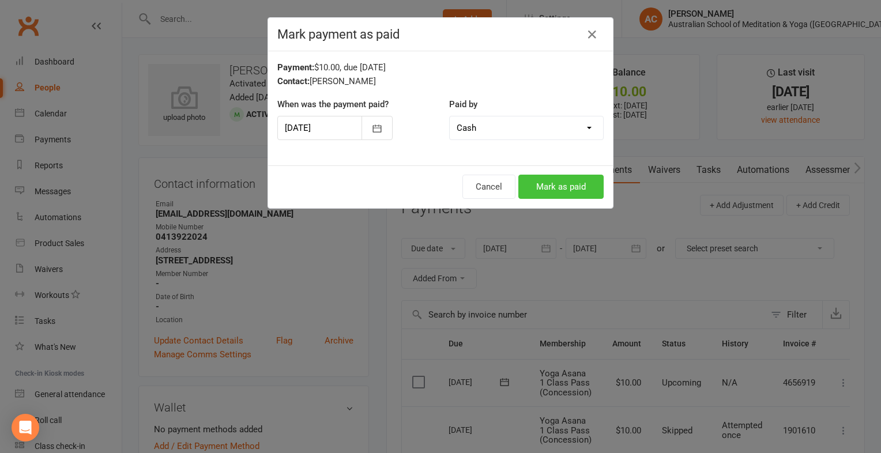
click at [575, 187] on button "Mark as paid" at bounding box center [561, 187] width 85 height 24
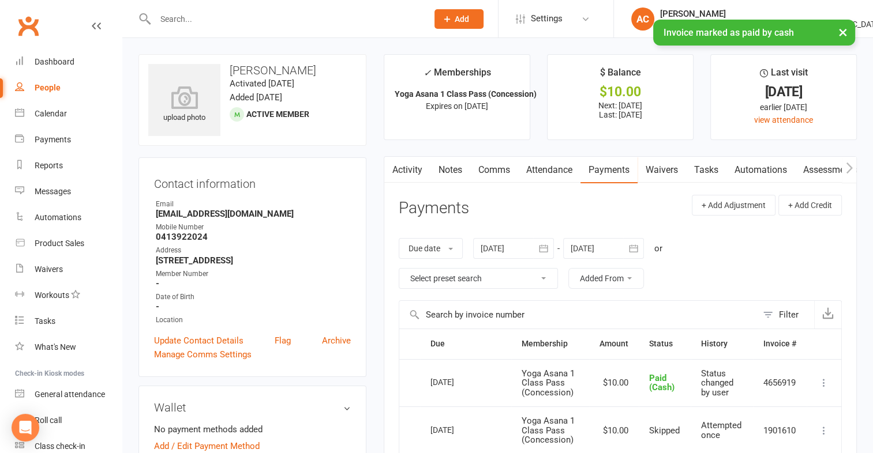
click at [247, 20] on div "× Invoice marked as paid by cash" at bounding box center [429, 20] width 858 height 0
click at [241, 19] on input "text" at bounding box center [286, 19] width 268 height 16
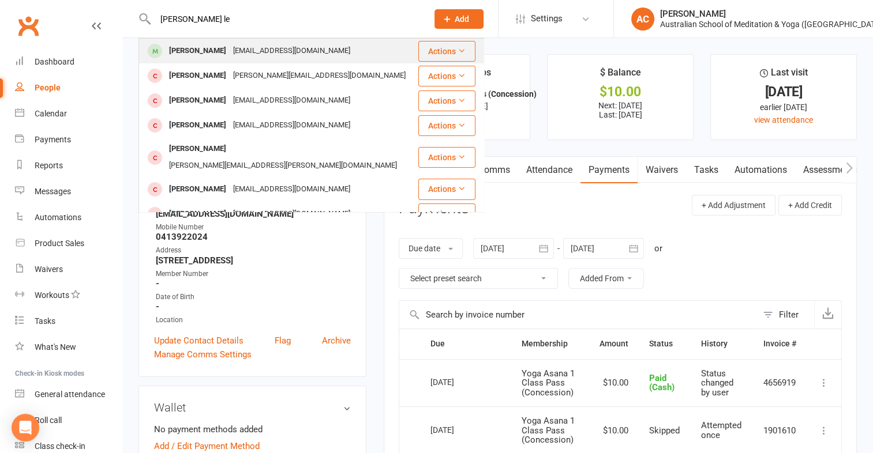
type input "[PERSON_NAME] le"
click at [381, 55] on div "[PERSON_NAME] [PERSON_NAME][EMAIL_ADDRESS][DOMAIN_NAME]" at bounding box center [278, 51] width 277 height 24
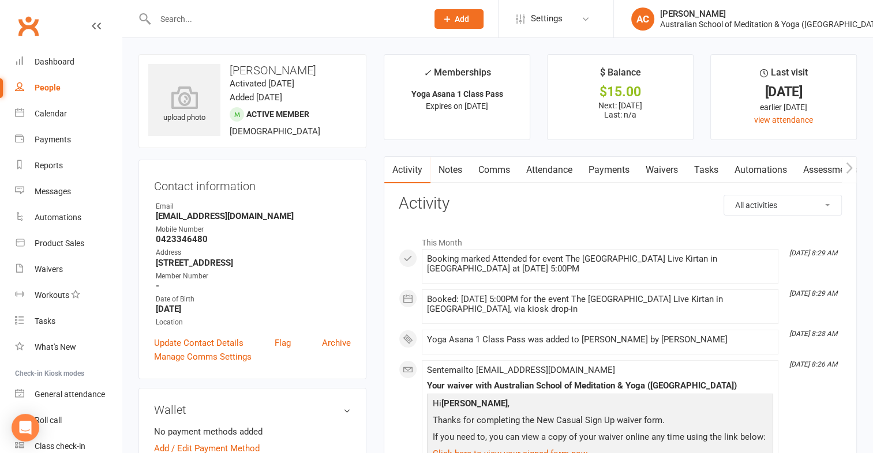
click at [609, 167] on link "Payments" at bounding box center [608, 170] width 57 height 27
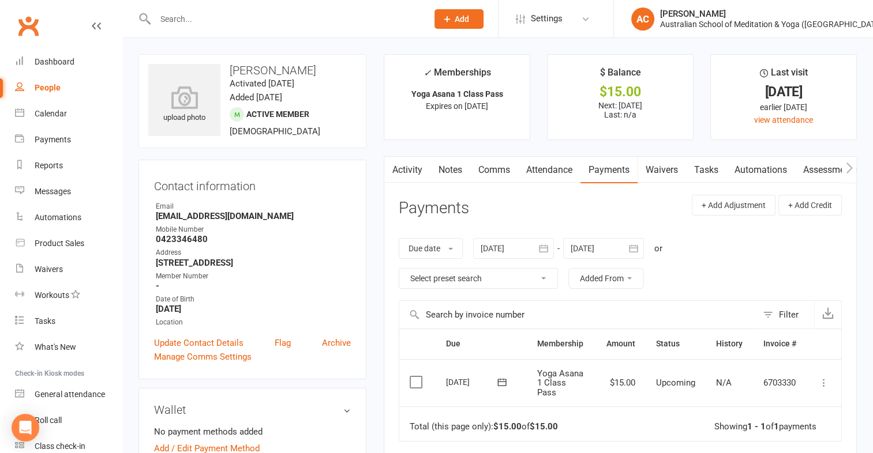
click at [820, 380] on icon at bounding box center [824, 383] width 12 height 12
click at [774, 405] on link "Mark as Paid (Cash)" at bounding box center [773, 405] width 114 height 23
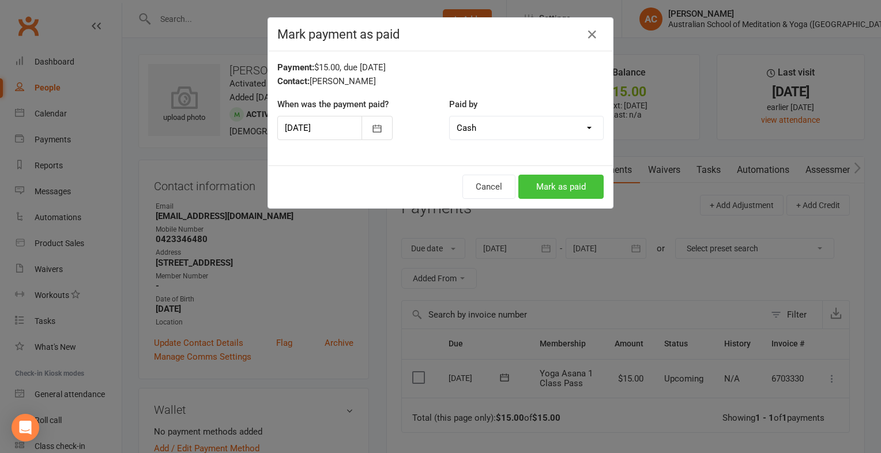
click at [558, 190] on button "Mark as paid" at bounding box center [561, 187] width 85 height 24
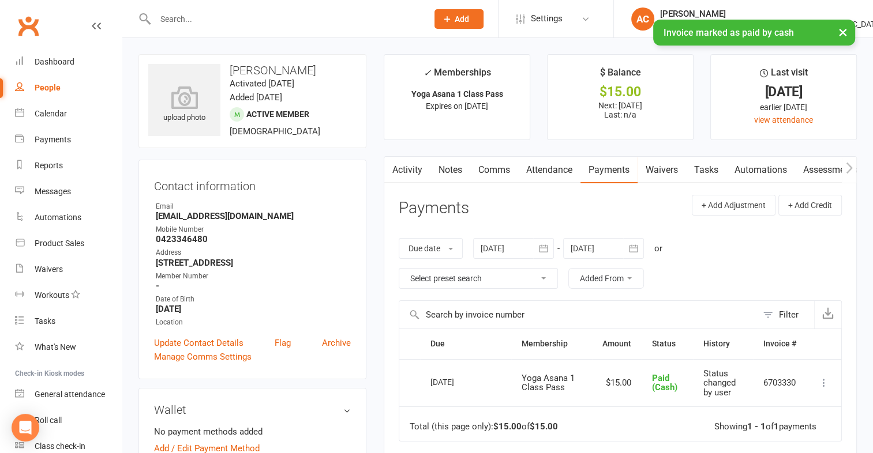
click at [843, 32] on button "×" at bounding box center [842, 32] width 21 height 25
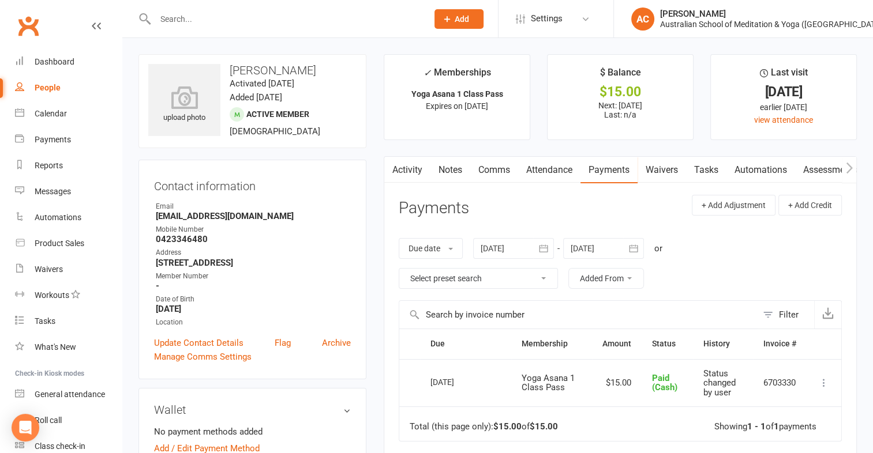
click at [264, 22] on input "text" at bounding box center [286, 19] width 268 height 16
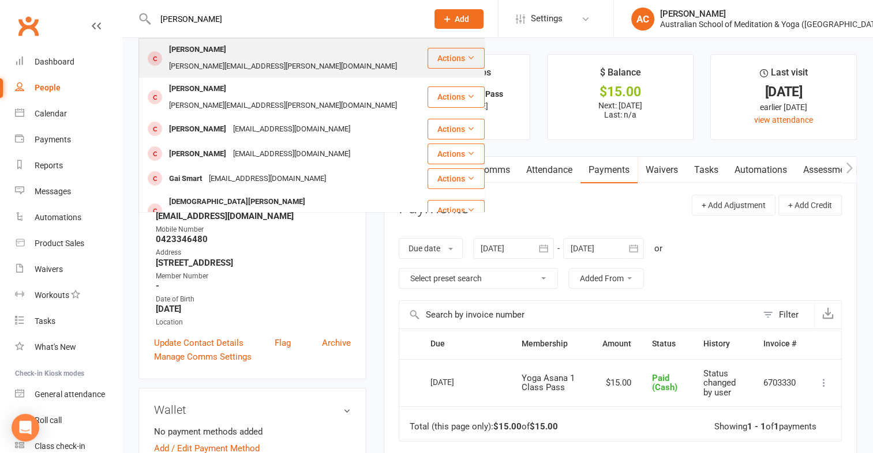
type input "[PERSON_NAME]"
click at [435, 49] on button "Actions" at bounding box center [455, 58] width 57 height 21
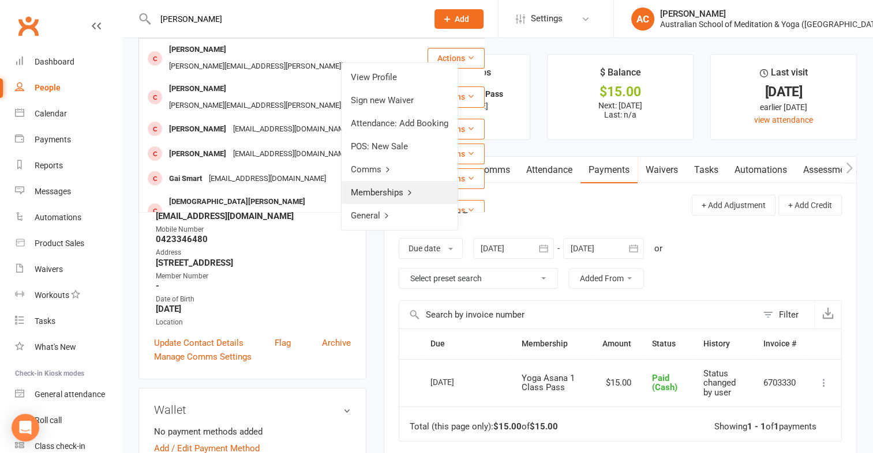
click at [388, 186] on link "Memberships" at bounding box center [400, 192] width 116 height 23
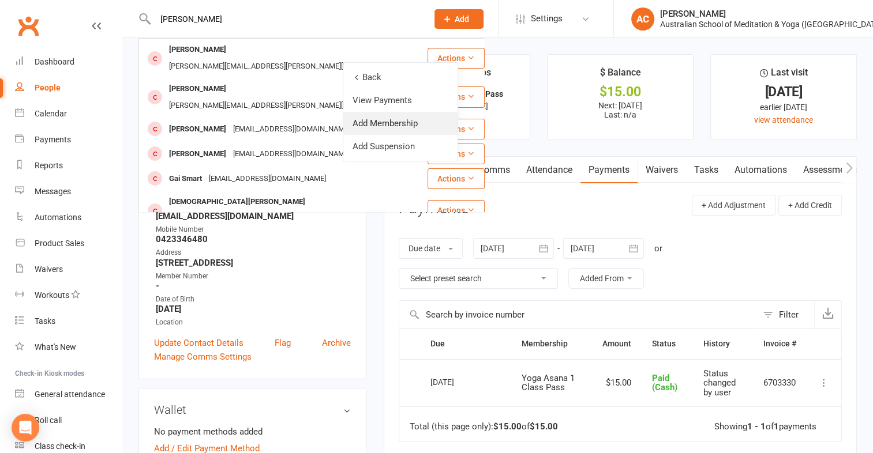
click at [382, 126] on link "Add Membership" at bounding box center [400, 123] width 114 height 23
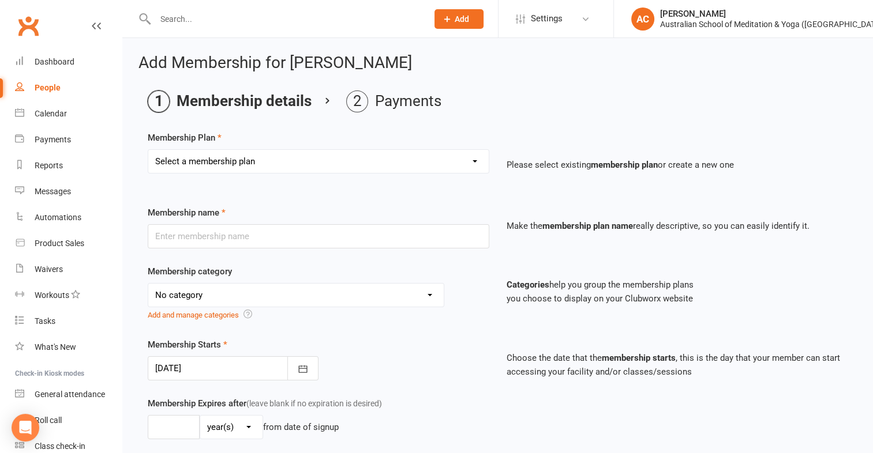
click at [357, 161] on select "Select a membership plan Create new Membership Plan First Time Intro Offer (1 m…" at bounding box center [318, 161] width 340 height 23
select select "5"
click at [148, 150] on select "Select a membership plan Create new Membership Plan First Time Intro Offer (1 m…" at bounding box center [318, 161] width 340 height 23
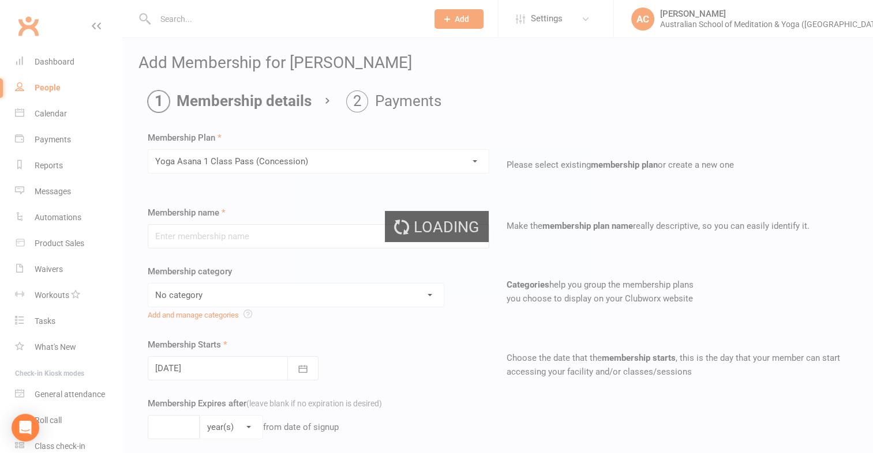
type input "Yoga Asana 1 Class Pass (Concession)"
select select "4"
type input "3"
select select "2"
type input "1"
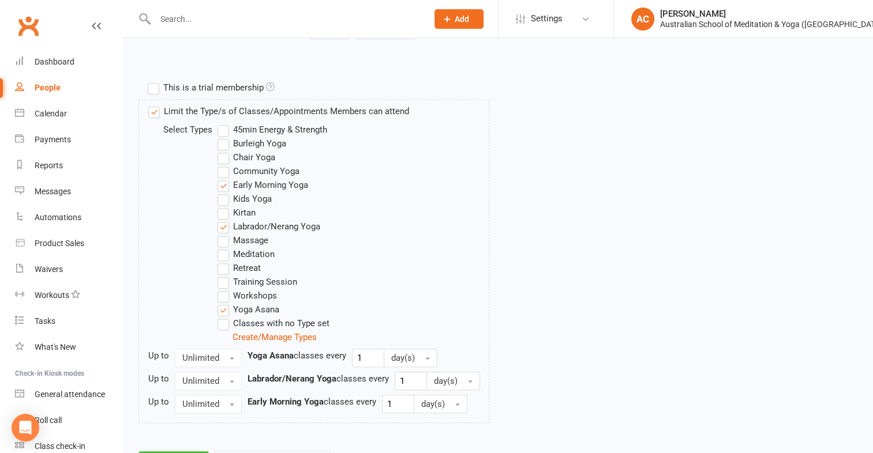
scroll to position [588, 0]
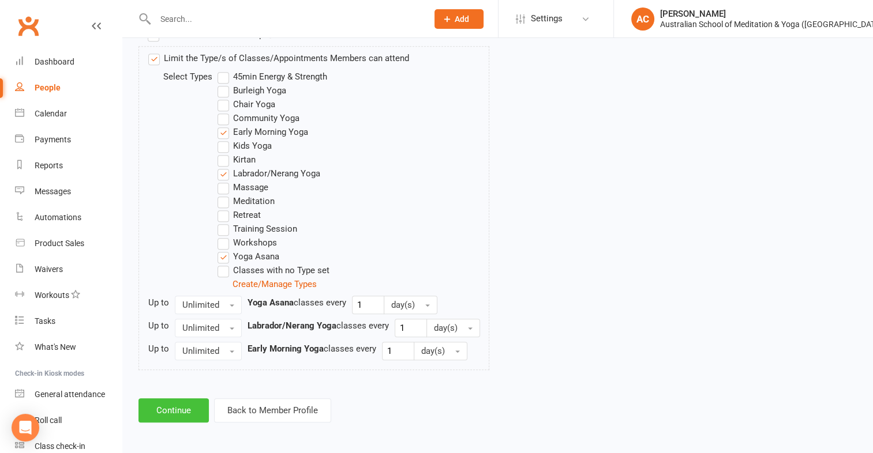
click at [185, 418] on button "Continue" at bounding box center [173, 411] width 70 height 24
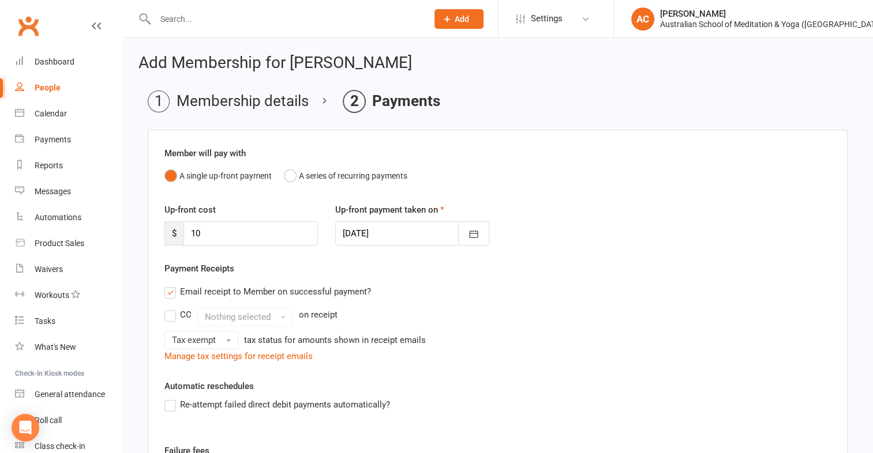
scroll to position [219, 0]
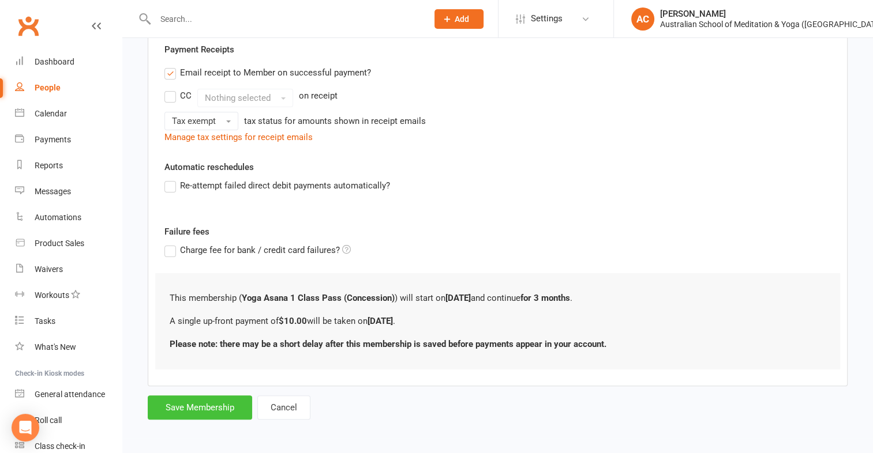
click at [196, 407] on button "Save Membership" at bounding box center [200, 408] width 104 height 24
